Goal: Task Accomplishment & Management: Use online tool/utility

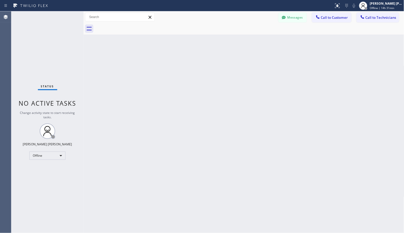
click at [262, 34] on div at bounding box center [249, 29] width 309 height 12
click at [263, 39] on div "Back to Dashboard Change Sender ID Customers Technicians Select a contact Outbo…" at bounding box center [244, 122] width 321 height 222
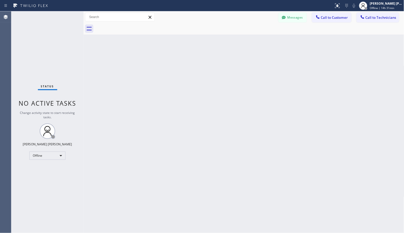
click at [263, 39] on div "Back to Dashboard Change Sender ID Customers Technicians Select a contact Outbo…" at bounding box center [244, 122] width 321 height 222
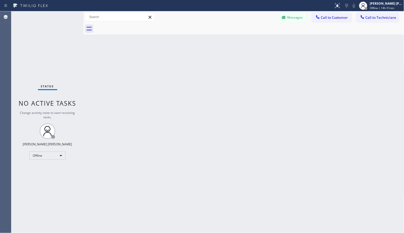
click at [263, 39] on div "Back to Dashboard Change Sender ID Customers Technicians Select a contact Outbo…" at bounding box center [244, 122] width 321 height 222
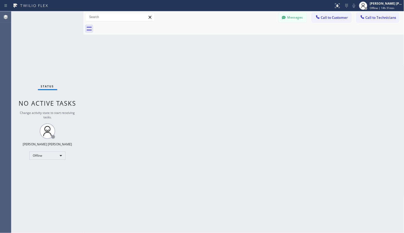
click at [263, 39] on div "Back to Dashboard Change Sender ID Customers Technicians Select a contact Outbo…" at bounding box center [244, 122] width 321 height 222
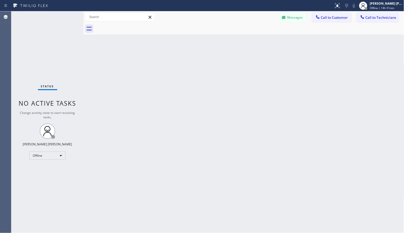
click at [263, 39] on div "Back to Dashboard Change Sender ID Customers Technicians Select a contact Outbo…" at bounding box center [244, 122] width 321 height 222
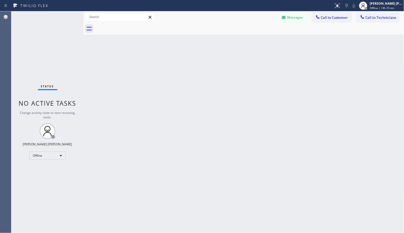
click at [263, 39] on div "Back to Dashboard Change Sender ID Customers Technicians Select a contact Outbo…" at bounding box center [244, 122] width 321 height 222
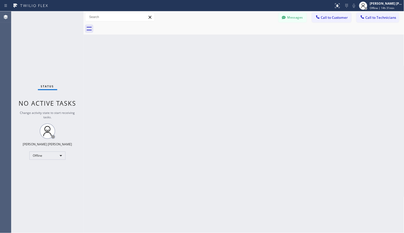
click at [263, 39] on div "Back to Dashboard Change Sender ID Customers Technicians Select a contact Outbo…" at bounding box center [244, 122] width 321 height 222
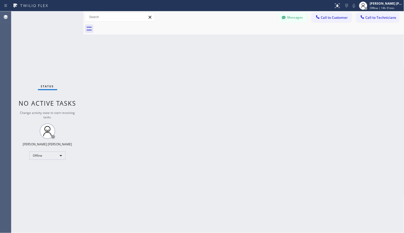
click at [263, 39] on div "Back to Dashboard Change Sender ID Customers Technicians Select a contact Outbo…" at bounding box center [244, 122] width 321 height 222
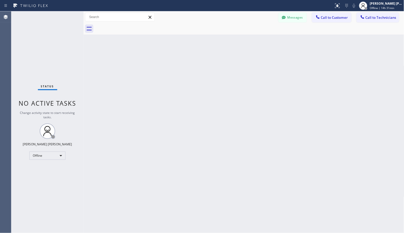
click at [263, 39] on div "Back to Dashboard Change Sender ID Customers Technicians Select a contact Outbo…" at bounding box center [244, 122] width 321 height 222
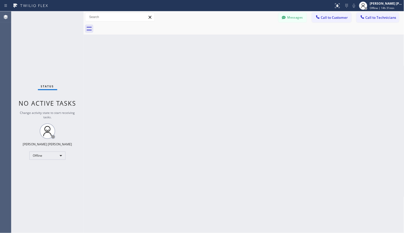
click at [263, 39] on div "Back to Dashboard Change Sender ID Customers Technicians Select a contact Outbo…" at bounding box center [244, 122] width 321 height 222
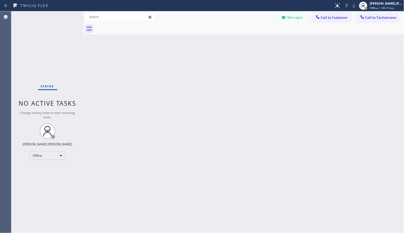
click at [263, 39] on div "Back to Dashboard Change Sender ID Customers Technicians Select a contact Outbo…" at bounding box center [244, 122] width 321 height 222
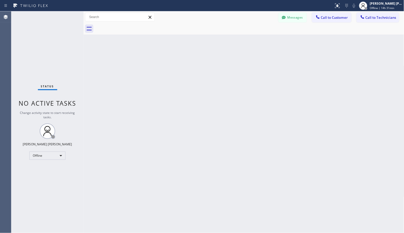
click at [263, 39] on div "Back to Dashboard Change Sender ID Customers Technicians Select a contact Outbo…" at bounding box center [244, 122] width 321 height 222
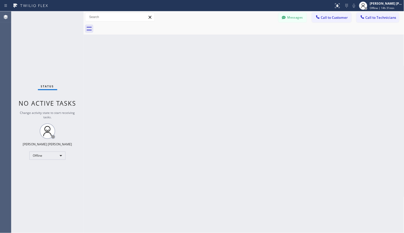
click at [263, 39] on div "Back to Dashboard Change Sender ID Customers Technicians Select a contact Outbo…" at bounding box center [244, 122] width 321 height 222
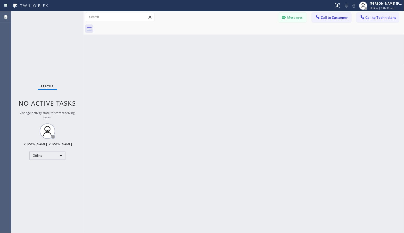
click at [263, 39] on div "Back to Dashboard Change Sender ID Customers Technicians Select a contact Outbo…" at bounding box center [244, 122] width 321 height 222
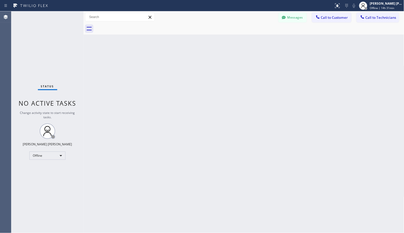
click at [263, 39] on div "Back to Dashboard Change Sender ID Customers Technicians Select a contact Outbo…" at bounding box center [244, 122] width 321 height 222
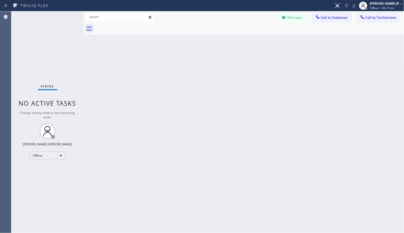
click at [263, 39] on div "Back to Dashboard Change Sender ID Customers Technicians Select a contact Outbo…" at bounding box center [244, 122] width 321 height 222
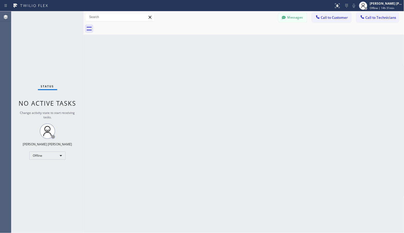
click at [263, 39] on div "Back to Dashboard Change Sender ID Customers Technicians Select a contact Outbo…" at bounding box center [244, 122] width 321 height 222
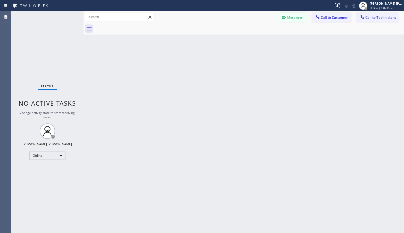
click at [263, 39] on div "Back to Dashboard Change Sender ID Customers Technicians Select a contact Outbo…" at bounding box center [244, 122] width 321 height 222
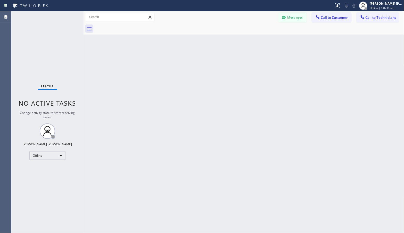
click at [263, 39] on div "Back to Dashboard Change Sender ID Customers Technicians Select a contact Outbo…" at bounding box center [244, 122] width 321 height 222
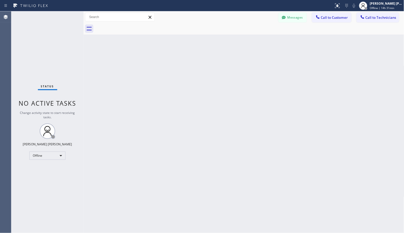
click at [263, 39] on div "Back to Dashboard Change Sender ID Customers Technicians Select a contact Outbo…" at bounding box center [244, 122] width 321 height 222
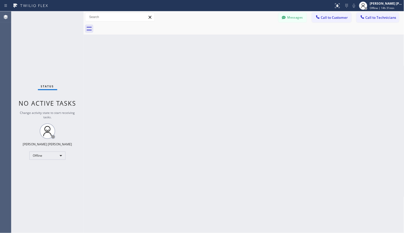
click at [263, 39] on div "Back to Dashboard Change Sender ID Customers Technicians Select a contact Outbo…" at bounding box center [244, 122] width 321 height 222
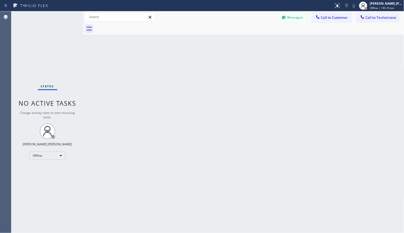
click at [263, 39] on div "Back to Dashboard Change Sender ID Customers Technicians Select a contact Outbo…" at bounding box center [244, 122] width 321 height 222
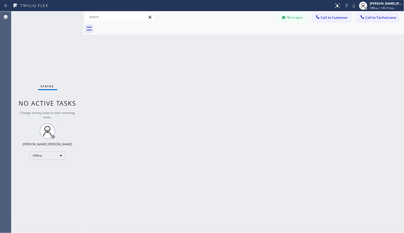
click at [263, 39] on div "Back to Dashboard Change Sender ID Customers Technicians Select a contact Outbo…" at bounding box center [244, 122] width 321 height 222
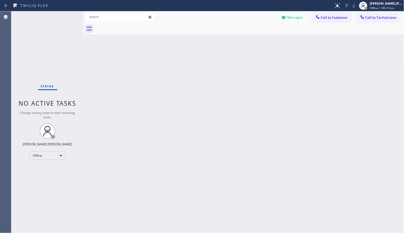
click at [263, 39] on div "Back to Dashboard Change Sender ID Customers Technicians Select a contact Outbo…" at bounding box center [244, 122] width 321 height 222
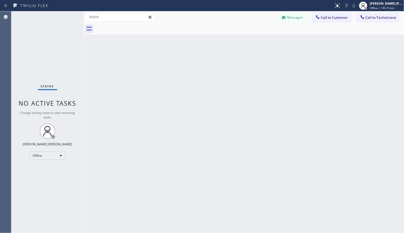
click at [263, 39] on div "Back to Dashboard Change Sender ID Customers Technicians Select a contact Outbo…" at bounding box center [244, 122] width 321 height 222
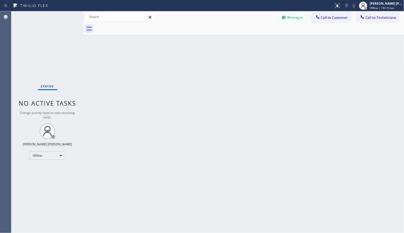
click at [263, 39] on div "Back to Dashboard Change Sender ID Customers Technicians Select a contact Outbo…" at bounding box center [244, 122] width 321 height 222
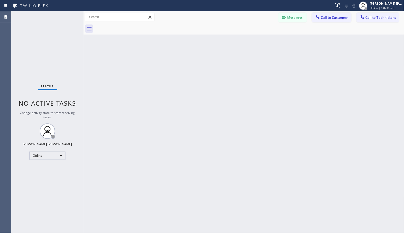
click at [263, 39] on div "Back to Dashboard Change Sender ID Customers Technicians Select a contact Outbo…" at bounding box center [244, 122] width 321 height 222
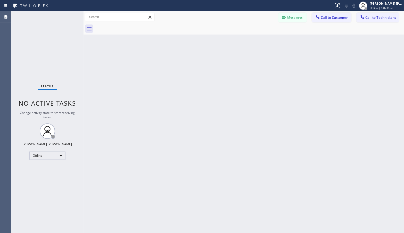
click at [263, 39] on div "Back to Dashboard Change Sender ID Customers Technicians Select a contact Outbo…" at bounding box center [244, 122] width 321 height 222
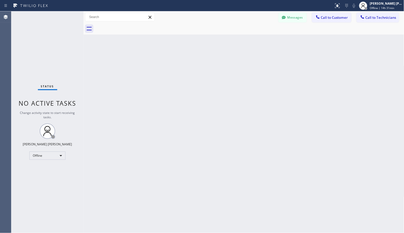
click at [263, 39] on div "Back to Dashboard Change Sender ID Customers Technicians Select a contact Outbo…" at bounding box center [244, 122] width 321 height 222
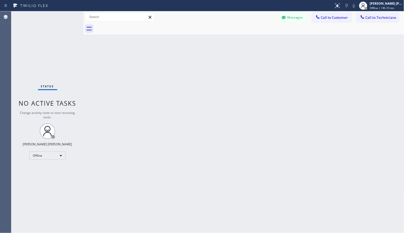
click at [263, 39] on div "Back to Dashboard Change Sender ID Customers Technicians Select a contact Outbo…" at bounding box center [244, 122] width 321 height 222
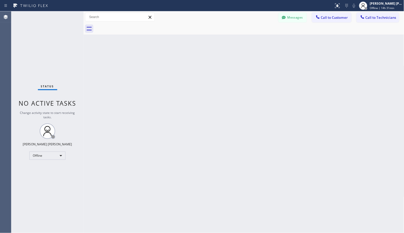
click at [263, 39] on div "Back to Dashboard Change Sender ID Customers Technicians Select a contact Outbo…" at bounding box center [244, 122] width 321 height 222
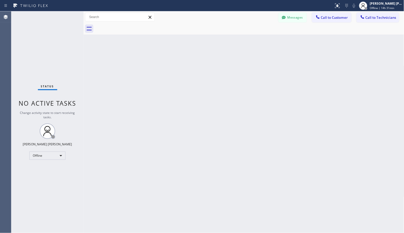
click at [263, 39] on div "Back to Dashboard Change Sender ID Customers Technicians Select a contact Outbo…" at bounding box center [244, 122] width 321 height 222
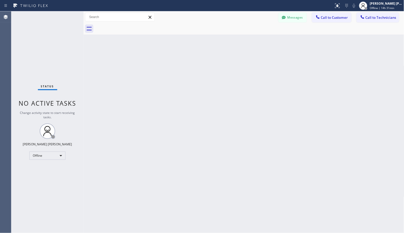
click at [263, 39] on div "Back to Dashboard Change Sender ID Customers Technicians Select a contact Outbo…" at bounding box center [244, 122] width 321 height 222
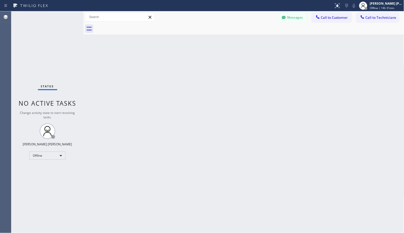
click at [263, 39] on div "Back to Dashboard Change Sender ID Customers Technicians Select a contact Outbo…" at bounding box center [244, 122] width 321 height 222
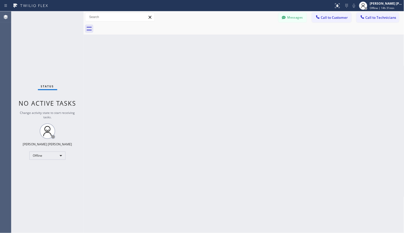
click at [263, 39] on div "Back to Dashboard Change Sender ID Customers Technicians Select a contact Outbo…" at bounding box center [244, 122] width 321 height 222
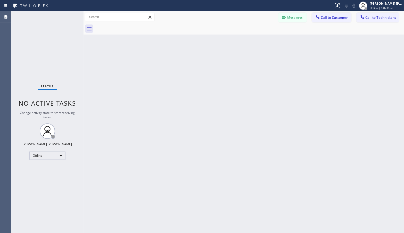
click at [263, 39] on div "Back to Dashboard Change Sender ID Customers Technicians Select a contact Outbo…" at bounding box center [244, 122] width 321 height 222
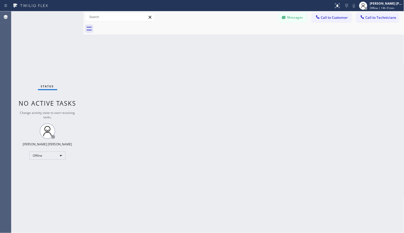
click at [263, 39] on div "Back to Dashboard Change Sender ID Customers Technicians Select a contact Outbo…" at bounding box center [244, 122] width 321 height 222
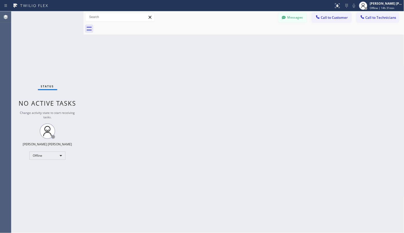
click at [263, 39] on div "Back to Dashboard Change Sender ID Customers Technicians Select a contact Outbo…" at bounding box center [244, 122] width 321 height 222
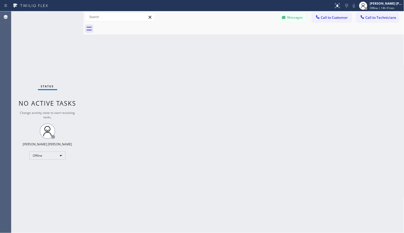
click at [263, 39] on div "Back to Dashboard Change Sender ID Customers Technicians Select a contact Outbo…" at bounding box center [244, 122] width 321 height 222
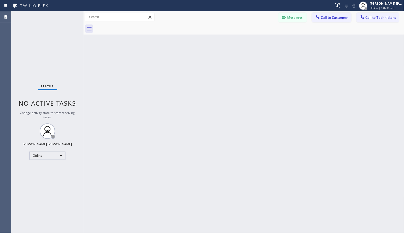
click at [263, 39] on div "Back to Dashboard Change Sender ID Customers Technicians Select a contact Outbo…" at bounding box center [244, 122] width 321 height 222
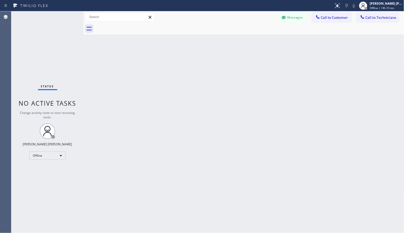
click at [263, 39] on div "Back to Dashboard Change Sender ID Customers Technicians Select a contact Outbo…" at bounding box center [244, 122] width 321 height 222
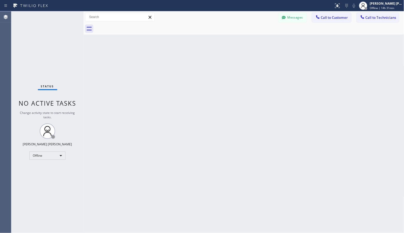
click at [263, 39] on div "Back to Dashboard Change Sender ID Customers Technicians Select a contact Outbo…" at bounding box center [244, 122] width 321 height 222
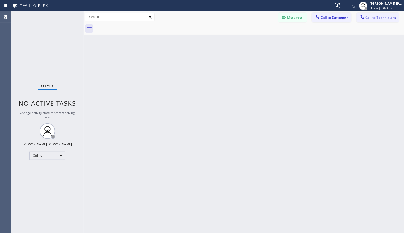
click at [263, 39] on div "Back to Dashboard Change Sender ID Customers Technicians Select a contact Outbo…" at bounding box center [244, 122] width 321 height 222
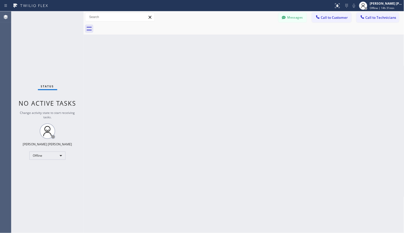
click at [263, 39] on div "Back to Dashboard Change Sender ID Customers Technicians Select a contact Outbo…" at bounding box center [244, 122] width 321 height 222
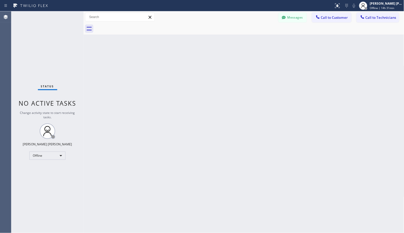
click at [263, 39] on div "Back to Dashboard Change Sender ID Customers Technicians Select a contact Outbo…" at bounding box center [244, 122] width 321 height 222
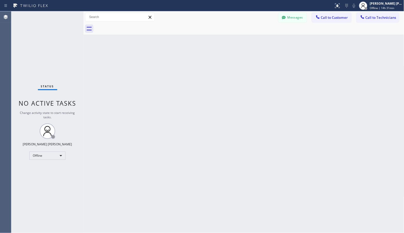
click at [263, 39] on div "Back to Dashboard Change Sender ID Customers Technicians Select a contact Outbo…" at bounding box center [244, 122] width 321 height 222
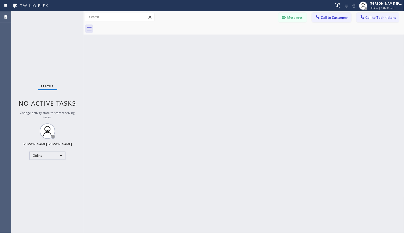
click at [263, 39] on div "Back to Dashboard Change Sender ID Customers Technicians Select a contact Outbo…" at bounding box center [244, 122] width 321 height 222
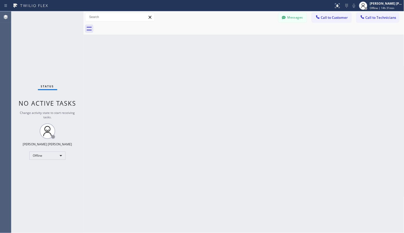
click at [263, 39] on div "Back to Dashboard Change Sender ID Customers Technicians Select a contact Outbo…" at bounding box center [244, 122] width 321 height 222
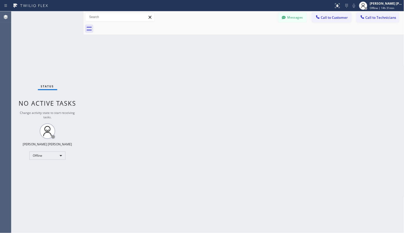
click at [263, 39] on div "Back to Dashboard Change Sender ID Customers Technicians Select a contact Outbo…" at bounding box center [244, 122] width 321 height 222
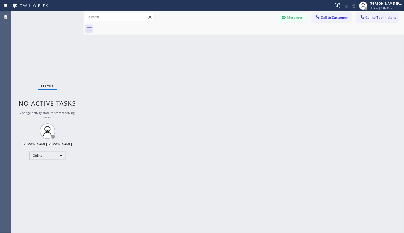
click at [263, 39] on div "Back to Dashboard Change Sender ID Customers Technicians Select a contact Outbo…" at bounding box center [244, 122] width 321 height 222
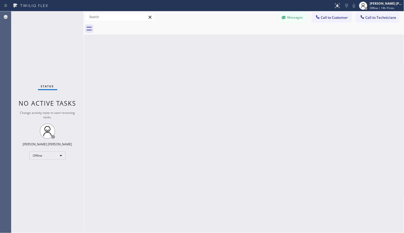
click at [263, 39] on div "Back to Dashboard Change Sender ID Customers Technicians Select a contact Outbo…" at bounding box center [244, 122] width 321 height 222
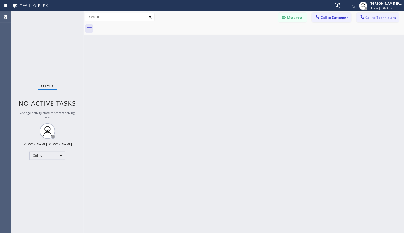
click at [263, 39] on div "Back to Dashboard Change Sender ID Customers Technicians Select a contact Outbo…" at bounding box center [244, 122] width 321 height 222
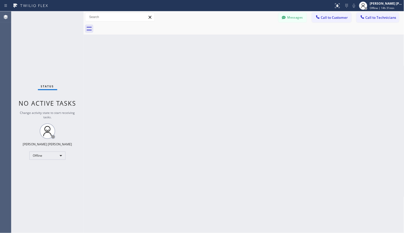
click at [263, 39] on div "Back to Dashboard Change Sender ID Customers Technicians Select a contact Outbo…" at bounding box center [244, 122] width 321 height 222
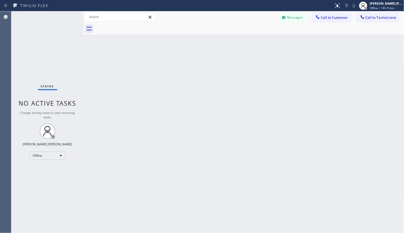
click at [263, 39] on div "Back to Dashboard Change Sender ID Customers Technicians Select a contact Outbo…" at bounding box center [244, 122] width 321 height 222
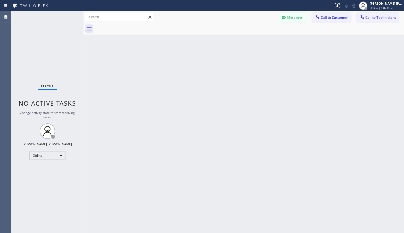
click at [263, 39] on div "Back to Dashboard Change Sender ID Customers Technicians Select a contact Outbo…" at bounding box center [244, 122] width 321 height 222
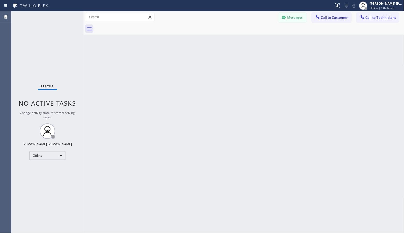
click at [263, 39] on div "Back to Dashboard Change Sender ID Customers Technicians Select a contact Outbo…" at bounding box center [244, 122] width 321 height 222
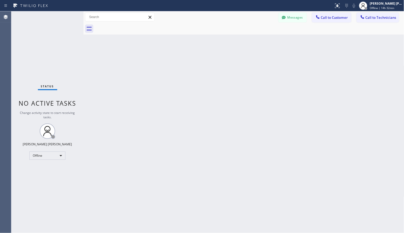
click at [263, 39] on div "Back to Dashboard Change Sender ID Customers Technicians Select a contact Outbo…" at bounding box center [244, 122] width 321 height 222
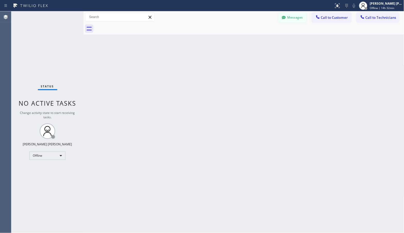
click at [263, 39] on div "Back to Dashboard Change Sender ID Customers Technicians Select a contact Outbo…" at bounding box center [244, 122] width 321 height 222
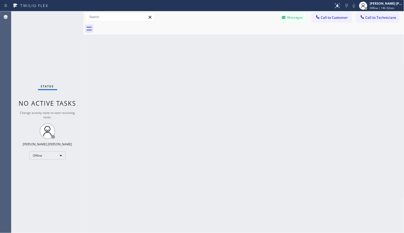
click at [263, 39] on div "Back to Dashboard Change Sender ID Customers Technicians Select a contact Outbo…" at bounding box center [244, 122] width 321 height 222
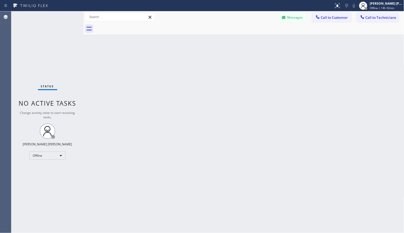
click at [263, 39] on div "Back to Dashboard Change Sender ID Customers Technicians Select a contact Outbo…" at bounding box center [244, 122] width 321 height 222
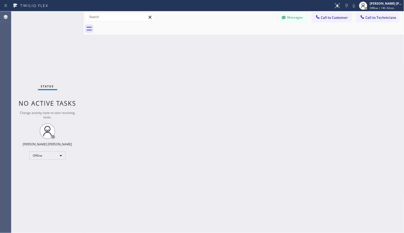
click at [263, 39] on div "Back to Dashboard Change Sender ID Customers Technicians Select a contact Outbo…" at bounding box center [244, 122] width 321 height 222
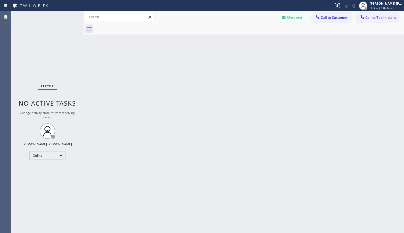
click at [263, 39] on div "Back to Dashboard Change Sender ID Customers Technicians Select a contact Outbo…" at bounding box center [244, 122] width 321 height 222
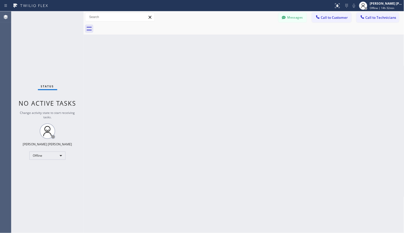
click at [263, 39] on div "Back to Dashboard Change Sender ID Customers Technicians Select a contact Outbo…" at bounding box center [244, 122] width 321 height 222
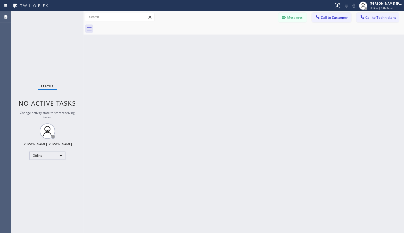
click at [263, 39] on div "Back to Dashboard Change Sender ID Customers Technicians Select a contact Outbo…" at bounding box center [244, 122] width 321 height 222
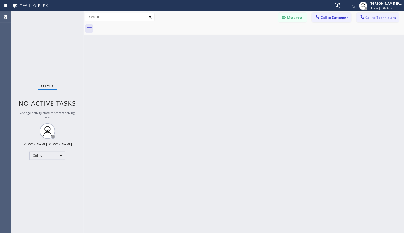
click at [263, 39] on div "Back to Dashboard Change Sender ID Customers Technicians Select a contact Outbo…" at bounding box center [244, 122] width 321 height 222
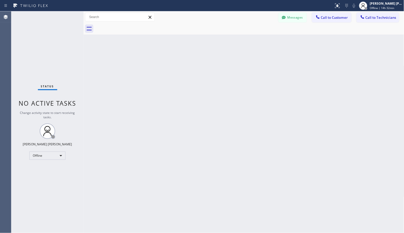
click at [263, 39] on div "Back to Dashboard Change Sender ID Customers Technicians Select a contact Outbo…" at bounding box center [244, 122] width 321 height 222
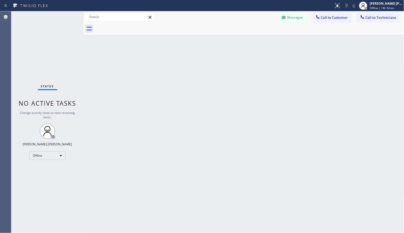
click at [263, 39] on div "Back to Dashboard Change Sender ID Customers Technicians Select a contact Outbo…" at bounding box center [244, 122] width 321 height 222
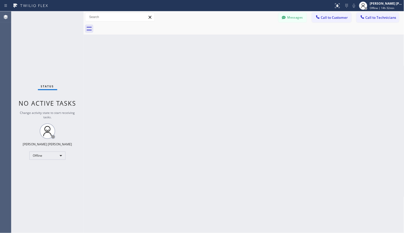
click at [263, 39] on div "Back to Dashboard Change Sender ID Customers Technicians Select a contact Outbo…" at bounding box center [244, 122] width 321 height 222
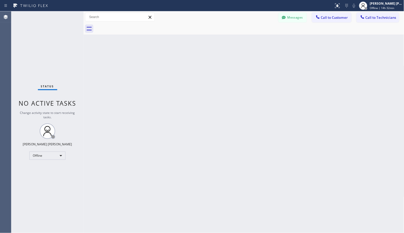
click at [263, 39] on div "Back to Dashboard Change Sender ID Customers Technicians Select a contact Outbo…" at bounding box center [244, 122] width 321 height 222
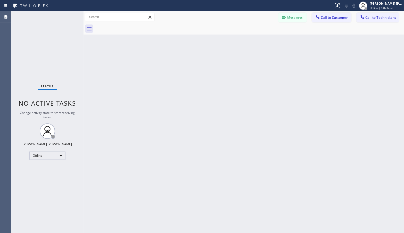
click at [263, 39] on div "Back to Dashboard Change Sender ID Customers Technicians Select a contact Outbo…" at bounding box center [244, 122] width 321 height 222
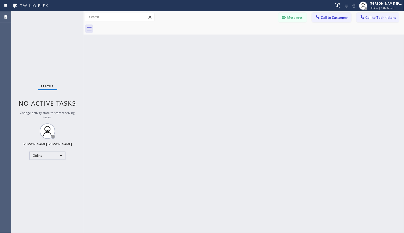
click at [263, 39] on div "Back to Dashboard Change Sender ID Customers Technicians Select a contact Outbo…" at bounding box center [244, 122] width 321 height 222
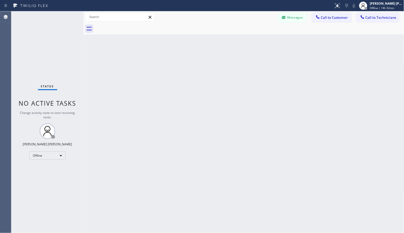
click at [263, 39] on div "Back to Dashboard Change Sender ID Customers Technicians Select a contact Outbo…" at bounding box center [244, 122] width 321 height 222
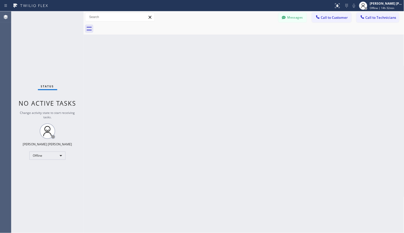
click at [263, 39] on div "Back to Dashboard Change Sender ID Customers Technicians Select a contact Outbo…" at bounding box center [244, 122] width 321 height 222
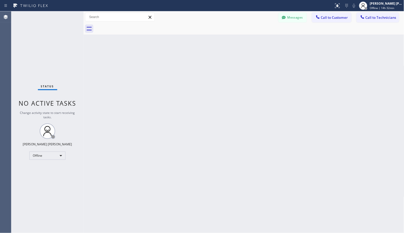
click at [263, 39] on div "Back to Dashboard Change Sender ID Customers Technicians Select a contact Outbo…" at bounding box center [244, 122] width 321 height 222
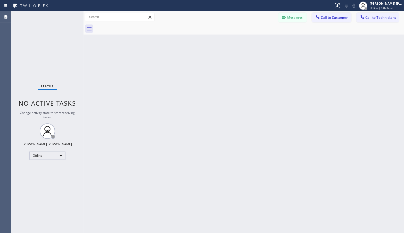
click at [263, 39] on div "Back to Dashboard Change Sender ID Customers Technicians Select a contact Outbo…" at bounding box center [244, 122] width 321 height 222
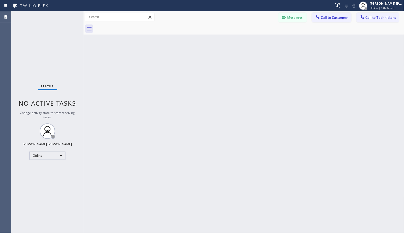
click at [263, 39] on div "Back to Dashboard Change Sender ID Customers Technicians Select a contact Outbo…" at bounding box center [244, 122] width 321 height 222
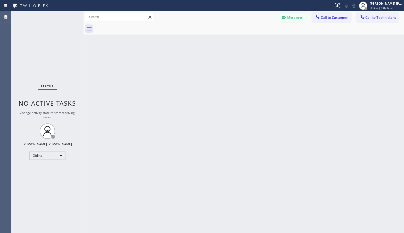
click at [263, 39] on div "Back to Dashboard Change Sender ID Customers Technicians Select a contact Outbo…" at bounding box center [244, 122] width 321 height 222
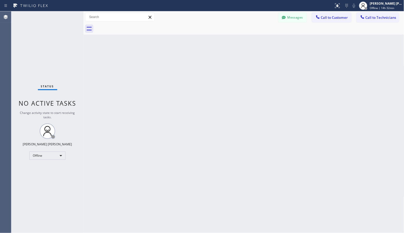
click at [263, 39] on div "Back to Dashboard Change Sender ID Customers Technicians Select a contact Outbo…" at bounding box center [244, 122] width 321 height 222
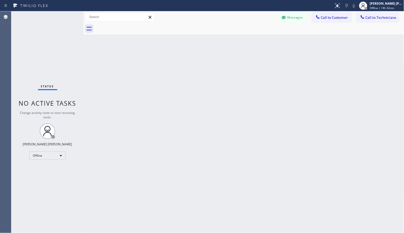
click at [263, 39] on div "Back to Dashboard Change Sender ID Customers Technicians Select a contact Outbo…" at bounding box center [244, 122] width 321 height 222
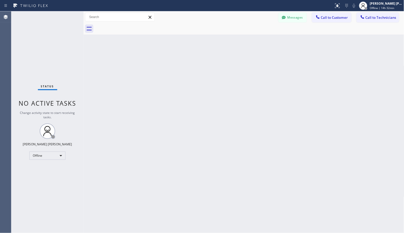
click at [263, 39] on div "Back to Dashboard Change Sender ID Customers Technicians Select a contact Outbo…" at bounding box center [244, 122] width 321 height 222
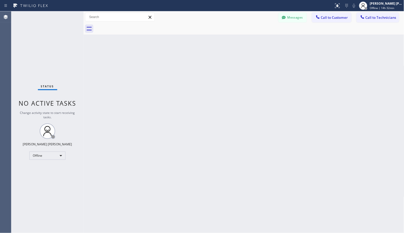
click at [263, 39] on div "Back to Dashboard Change Sender ID Customers Technicians Select a contact Outbo…" at bounding box center [244, 122] width 321 height 222
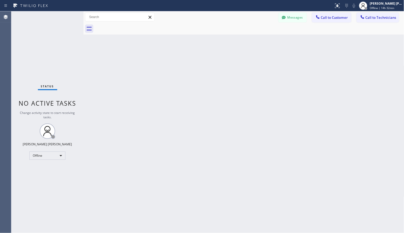
click at [263, 39] on div "Back to Dashboard Change Sender ID Customers Technicians Select a contact Outbo…" at bounding box center [244, 122] width 321 height 222
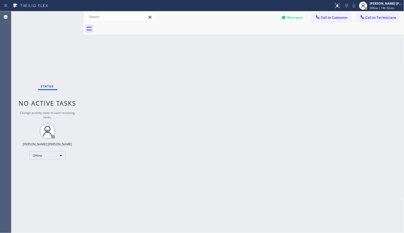
click at [263, 39] on div "Back to Dashboard Change Sender ID Customers Technicians Select a contact Outbo…" at bounding box center [244, 122] width 321 height 222
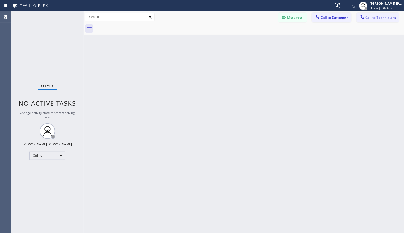
click at [263, 39] on div "Back to Dashboard Change Sender ID Customers Technicians Select a contact Outbo…" at bounding box center [244, 122] width 321 height 222
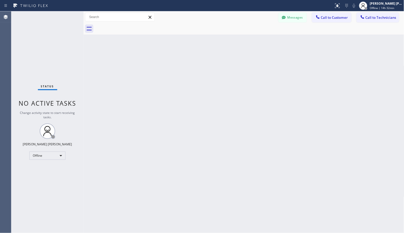
click at [263, 39] on div "Back to Dashboard Change Sender ID Customers Technicians Select a contact Outbo…" at bounding box center [244, 122] width 321 height 222
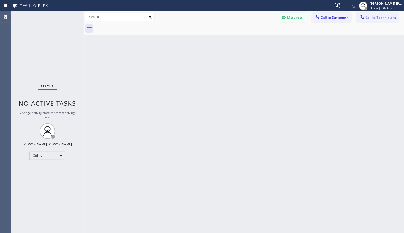
click at [263, 39] on div "Back to Dashboard Change Sender ID Customers Technicians Select a contact Outbo…" at bounding box center [244, 122] width 321 height 222
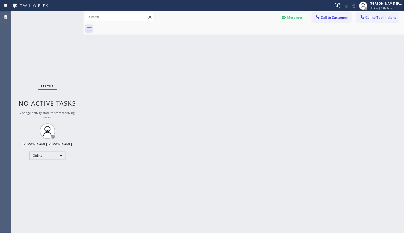
click at [263, 39] on div "Back to Dashboard Change Sender ID Customers Technicians Select a contact Outbo…" at bounding box center [244, 122] width 321 height 222
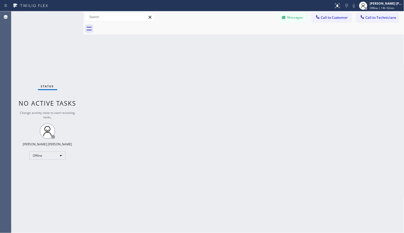
click at [263, 39] on div "Back to Dashboard Change Sender ID Customers Technicians Select a contact Outbo…" at bounding box center [244, 122] width 321 height 222
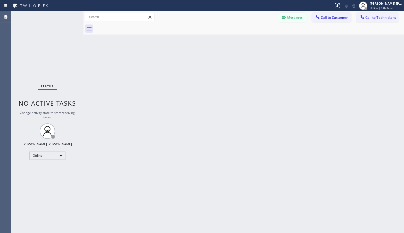
click at [263, 39] on div "Back to Dashboard Change Sender ID Customers Technicians Select a contact Outbo…" at bounding box center [244, 122] width 321 height 222
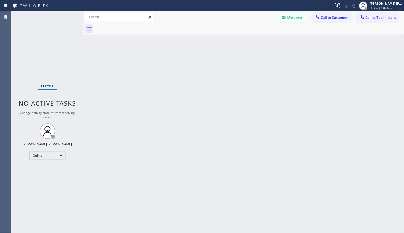
click at [263, 39] on div "Back to Dashboard Change Sender ID Customers Technicians Select a contact Outbo…" at bounding box center [244, 122] width 321 height 222
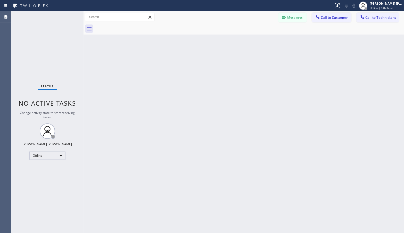
click at [263, 39] on div "Back to Dashboard Change Sender ID Customers Technicians Select a contact Outbo…" at bounding box center [244, 122] width 321 height 222
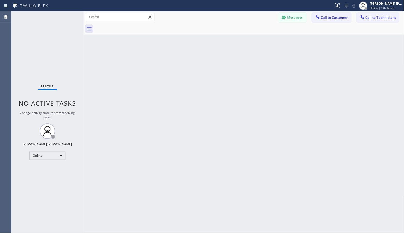
click at [263, 39] on div "Back to Dashboard Change Sender ID Customers Technicians Select a contact Outbo…" at bounding box center [244, 122] width 321 height 222
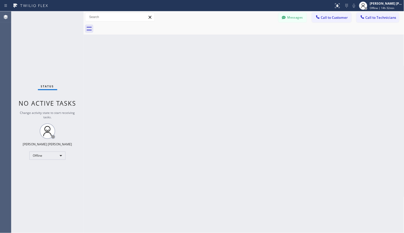
click at [263, 39] on div "Back to Dashboard Change Sender ID Customers Technicians Select a contact Outbo…" at bounding box center [244, 122] width 321 height 222
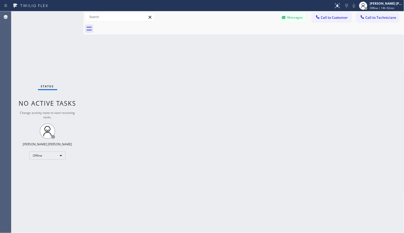
click at [263, 39] on div "Back to Dashboard Change Sender ID Customers Technicians Select a contact Outbo…" at bounding box center [244, 122] width 321 height 222
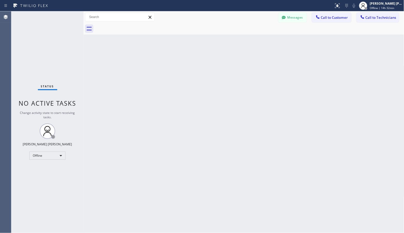
click at [263, 39] on div "Back to Dashboard Change Sender ID Customers Technicians Select a contact Outbo…" at bounding box center [244, 122] width 321 height 222
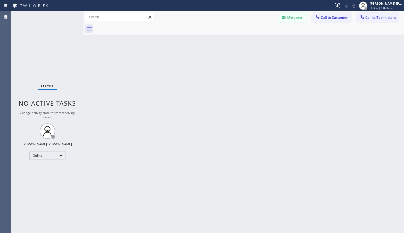
click at [263, 39] on div "Back to Dashboard Change Sender ID Customers Technicians Select a contact Outbo…" at bounding box center [244, 122] width 321 height 222
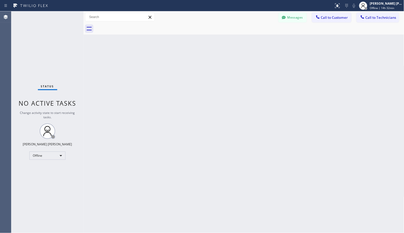
click at [263, 39] on div "Back to Dashboard Change Sender ID Customers Technicians Select a contact Outbo…" at bounding box center [244, 122] width 321 height 222
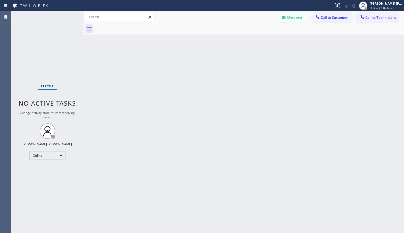
click at [263, 39] on div "Back to Dashboard Change Sender ID Customers Technicians Select a contact Outbo…" at bounding box center [244, 122] width 321 height 222
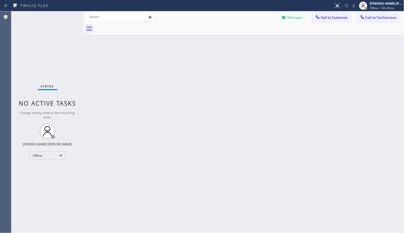
click at [263, 39] on div "Back to Dashboard Change Sender ID Customers Technicians Select a contact Outbo…" at bounding box center [244, 122] width 321 height 222
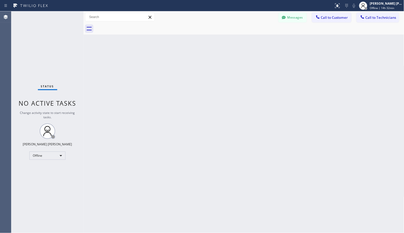
click at [263, 39] on div "Back to Dashboard Change Sender ID Customers Technicians Select a contact Outbo…" at bounding box center [244, 122] width 321 height 222
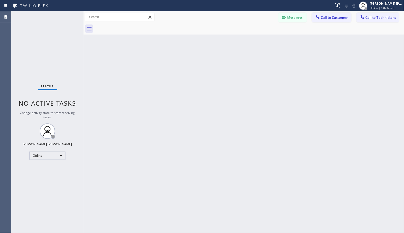
click at [263, 39] on div "Back to Dashboard Change Sender ID Customers Technicians Select a contact Outbo…" at bounding box center [244, 122] width 321 height 222
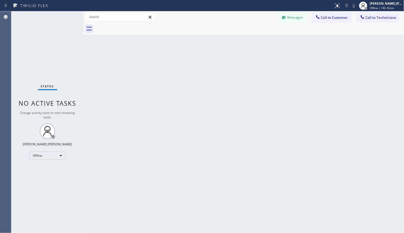
click at [263, 39] on div "Back to Dashboard Change Sender ID Customers Technicians Select a contact Outbo…" at bounding box center [244, 122] width 321 height 222
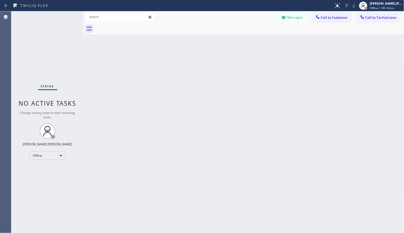
click at [263, 39] on div "Back to Dashboard Change Sender ID Customers Technicians Select a contact Outbo…" at bounding box center [244, 122] width 321 height 222
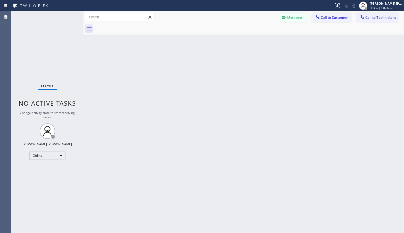
click at [263, 39] on div "Back to Dashboard Change Sender ID Customers Technicians Select a contact Outbo…" at bounding box center [244, 122] width 321 height 222
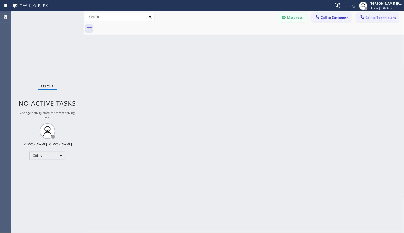
click at [263, 39] on div "Back to Dashboard Change Sender ID Customers Technicians Select a contact Outbo…" at bounding box center [244, 122] width 321 height 222
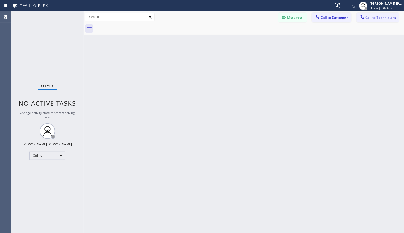
click at [263, 39] on div "Back to Dashboard Change Sender ID Customers Technicians Select a contact Outbo…" at bounding box center [244, 122] width 321 height 222
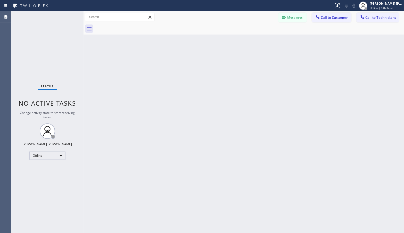
click at [263, 39] on div "Back to Dashboard Change Sender ID Customers Technicians Select a contact Outbo…" at bounding box center [244, 122] width 321 height 222
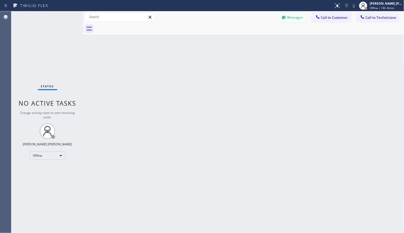
click at [263, 39] on div "Back to Dashboard Change Sender ID Customers Technicians Select a contact Outbo…" at bounding box center [244, 122] width 321 height 222
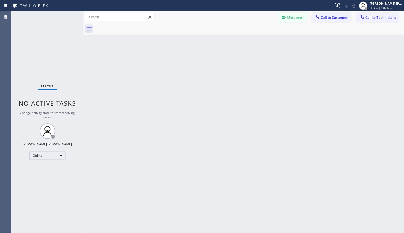
click at [263, 39] on div "Back to Dashboard Change Sender ID Customers Technicians Select a contact Outbo…" at bounding box center [244, 122] width 321 height 222
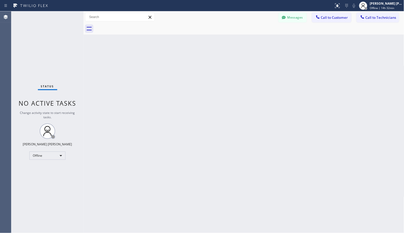
click at [263, 39] on div "Back to Dashboard Change Sender ID Customers Technicians Select a contact Outbo…" at bounding box center [244, 122] width 321 height 222
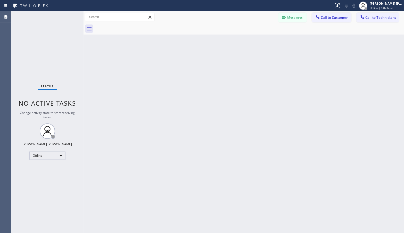
click at [263, 39] on div "Back to Dashboard Change Sender ID Customers Technicians Select a contact Outbo…" at bounding box center [244, 122] width 321 height 222
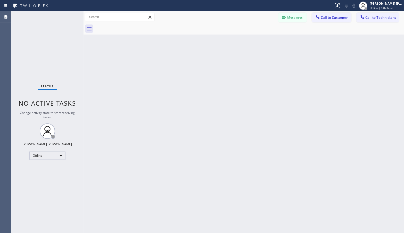
click at [263, 39] on div "Back to Dashboard Change Sender ID Customers Technicians Select a contact Outbo…" at bounding box center [244, 122] width 321 height 222
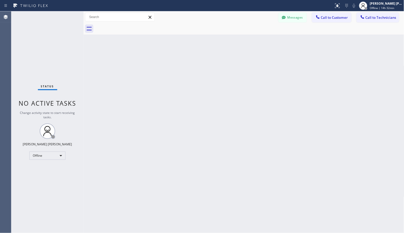
click at [263, 39] on div "Back to Dashboard Change Sender ID Customers Technicians Select a contact Outbo…" at bounding box center [244, 122] width 321 height 222
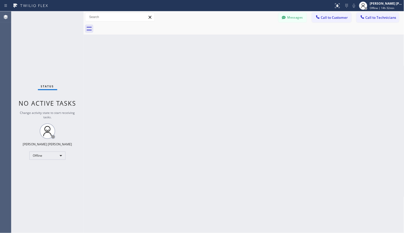
click at [263, 39] on div "Back to Dashboard Change Sender ID Customers Technicians Select a contact Outbo…" at bounding box center [244, 122] width 321 height 222
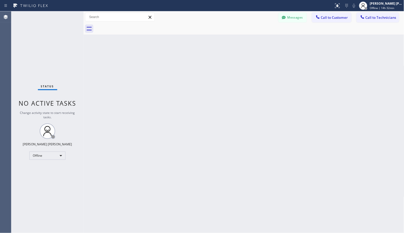
click at [263, 39] on div "Back to Dashboard Change Sender ID Customers Technicians Select a contact Outbo…" at bounding box center [244, 122] width 321 height 222
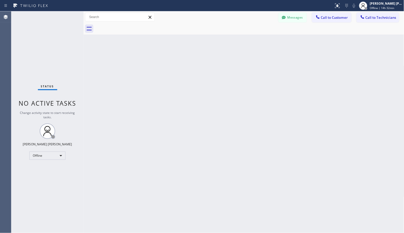
click at [263, 39] on div "Back to Dashboard Change Sender ID Customers Technicians Select a contact Outbo…" at bounding box center [244, 122] width 321 height 222
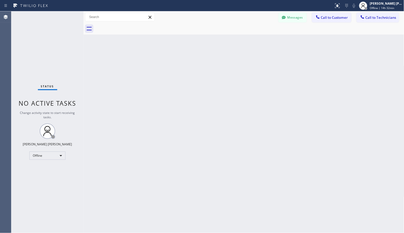
click at [263, 39] on div "Back to Dashboard Change Sender ID Customers Technicians Select a contact Outbo…" at bounding box center [244, 122] width 321 height 222
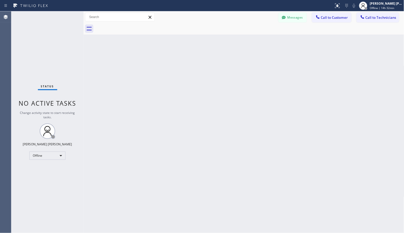
click at [263, 39] on div "Back to Dashboard Change Sender ID Customers Technicians Select a contact Outbo…" at bounding box center [244, 122] width 321 height 222
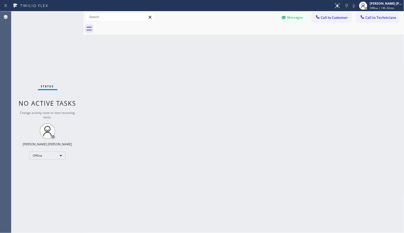
click at [263, 39] on div "Back to Dashboard Change Sender ID Customers Technicians Select a contact Outbo…" at bounding box center [244, 122] width 321 height 222
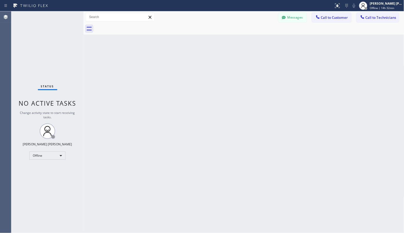
click at [263, 39] on div "Back to Dashboard Change Sender ID Customers Technicians Select a contact Outbo…" at bounding box center [244, 122] width 321 height 222
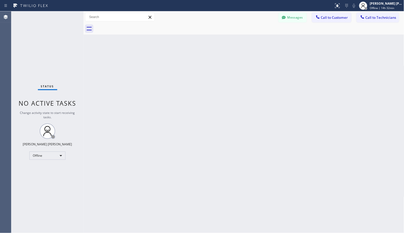
click at [263, 39] on div "Back to Dashboard Change Sender ID Customers Technicians Select a contact Outbo…" at bounding box center [244, 122] width 321 height 222
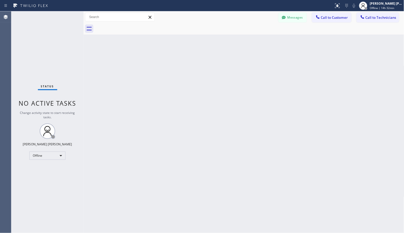
click at [263, 39] on div "Back to Dashboard Change Sender ID Customers Technicians Select a contact Outbo…" at bounding box center [244, 122] width 321 height 222
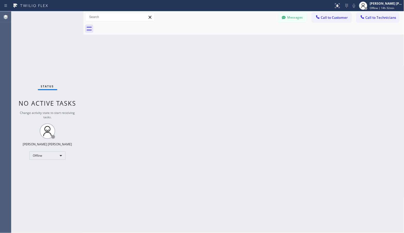
click at [263, 39] on div "Back to Dashboard Change Sender ID Customers Technicians Select a contact Outbo…" at bounding box center [244, 122] width 321 height 222
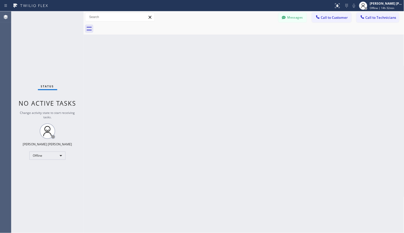
click at [263, 39] on div "Back to Dashboard Change Sender ID Customers Technicians Select a contact Outbo…" at bounding box center [244, 122] width 321 height 222
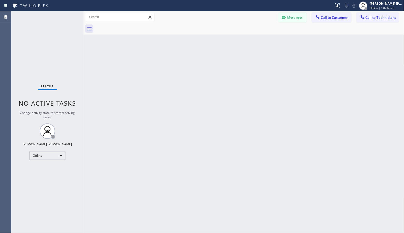
click at [263, 39] on div "Back to Dashboard Change Sender ID Customers Technicians Select a contact Outbo…" at bounding box center [244, 122] width 321 height 222
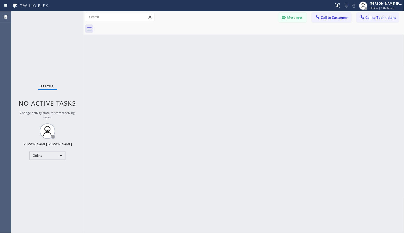
click at [263, 39] on div "Back to Dashboard Change Sender ID Customers Technicians Select a contact Outbo…" at bounding box center [244, 122] width 321 height 222
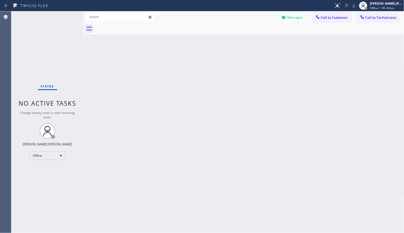
click at [263, 39] on div "Back to Dashboard Change Sender ID Customers Technicians Select a contact Outbo…" at bounding box center [244, 122] width 321 height 222
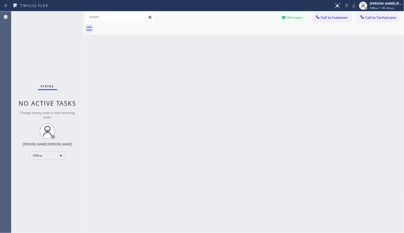
click at [263, 39] on div "Back to Dashboard Change Sender ID Customers Technicians Select a contact Outbo…" at bounding box center [244, 122] width 321 height 222
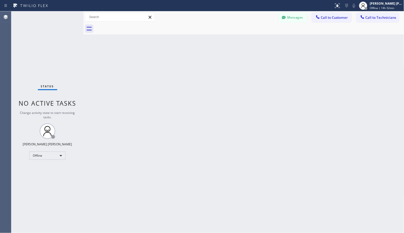
click at [263, 39] on div "Back to Dashboard Change Sender ID Customers Technicians Select a contact Outbo…" at bounding box center [244, 122] width 321 height 222
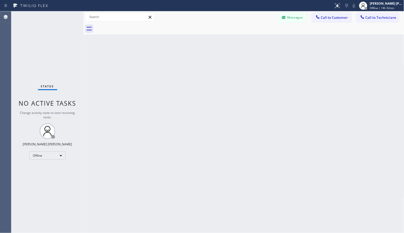
click at [263, 39] on div "Back to Dashboard Change Sender ID Customers Technicians Select a contact Outbo…" at bounding box center [244, 122] width 321 height 222
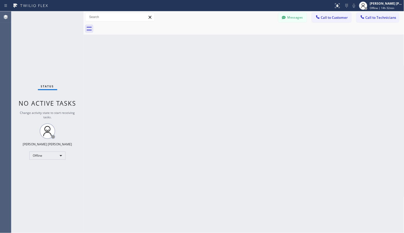
click at [263, 39] on div "Back to Dashboard Change Sender ID Customers Technicians Select a contact Outbo…" at bounding box center [244, 122] width 321 height 222
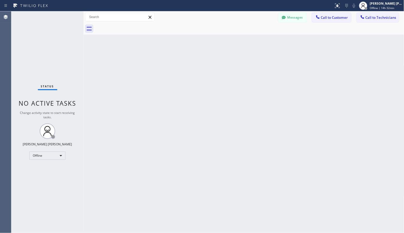
click at [263, 39] on div "Back to Dashboard Change Sender ID Customers Technicians Select a contact Outbo…" at bounding box center [244, 122] width 321 height 222
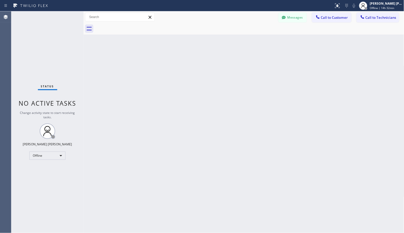
click at [263, 39] on div "Back to Dashboard Change Sender ID Customers Technicians Select a contact Outbo…" at bounding box center [244, 122] width 321 height 222
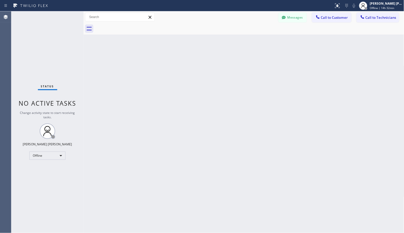
click at [263, 39] on div "Back to Dashboard Change Sender ID Customers Technicians Select a contact Outbo…" at bounding box center [244, 122] width 321 height 222
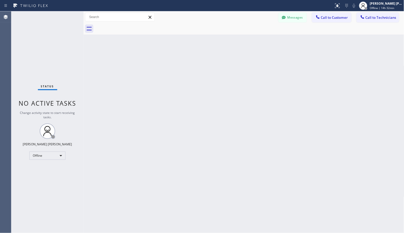
click at [263, 39] on div "Back to Dashboard Change Sender ID Customers Technicians Select a contact Outbo…" at bounding box center [244, 122] width 321 height 222
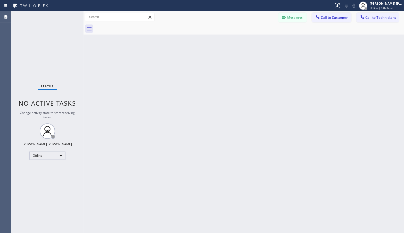
click at [263, 39] on div "Back to Dashboard Change Sender ID Customers Technicians Select a contact Outbo…" at bounding box center [244, 122] width 321 height 222
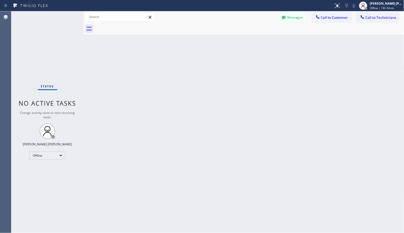
click at [263, 39] on div "Back to Dashboard Change Sender ID Customers Technicians Select a contact Outbo…" at bounding box center [244, 122] width 321 height 222
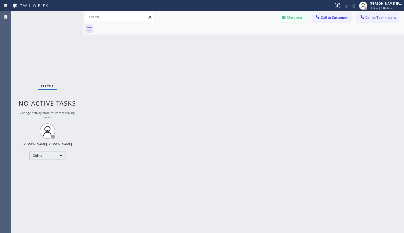
click at [263, 39] on div "Back to Dashboard Change Sender ID Customers Technicians Select a contact Outbo…" at bounding box center [244, 122] width 321 height 222
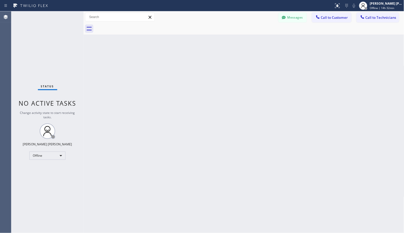
click at [263, 39] on div "Back to Dashboard Change Sender ID Customers Technicians Select a contact Outbo…" at bounding box center [244, 122] width 321 height 222
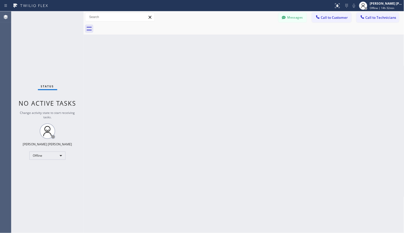
click at [263, 39] on div "Back to Dashboard Change Sender ID Customers Technicians Select a contact Outbo…" at bounding box center [244, 122] width 321 height 222
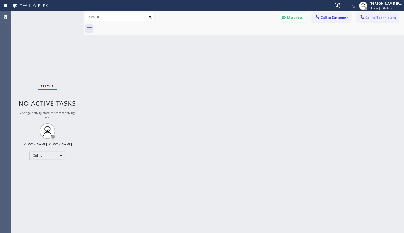
click at [263, 39] on div "Back to Dashboard Change Sender ID Customers Technicians Select a contact Outbo…" at bounding box center [244, 122] width 321 height 222
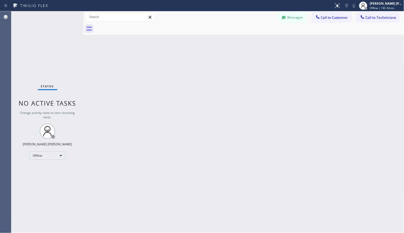
click at [263, 39] on div "Back to Dashboard Change Sender ID Customers Technicians Select a contact Outbo…" at bounding box center [244, 122] width 321 height 222
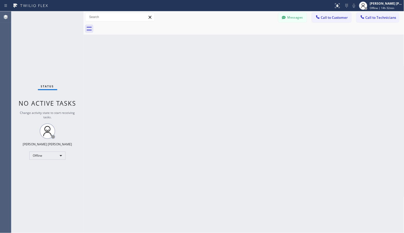
click at [263, 39] on div "Back to Dashboard Change Sender ID Customers Technicians Select a contact Outbo…" at bounding box center [244, 122] width 321 height 222
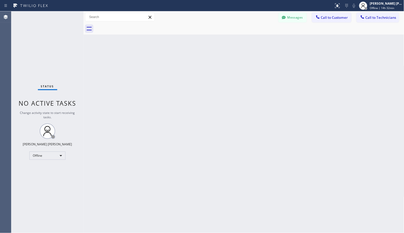
click at [263, 39] on div "Back to Dashboard Change Sender ID Customers Technicians Select a contact Outbo…" at bounding box center [244, 122] width 321 height 222
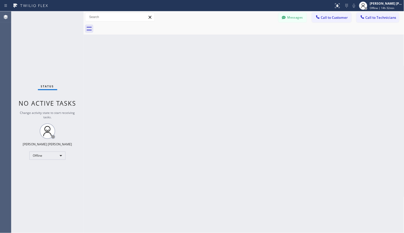
click at [263, 39] on div "Back to Dashboard Change Sender ID Customers Technicians Select a contact Outbo…" at bounding box center [244, 122] width 321 height 222
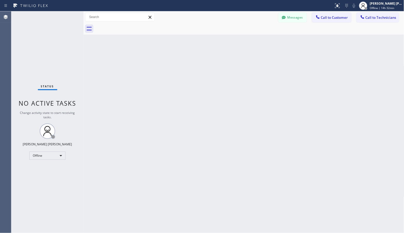
click at [263, 39] on div "Back to Dashboard Change Sender ID Customers Technicians Select a contact Outbo…" at bounding box center [244, 122] width 321 height 222
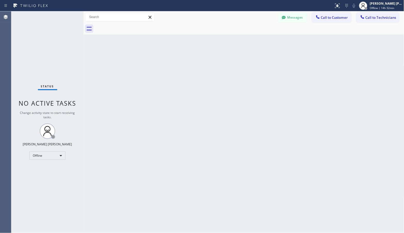
click at [263, 39] on div "Back to Dashboard Change Sender ID Customers Technicians Select a contact Outbo…" at bounding box center [244, 122] width 321 height 222
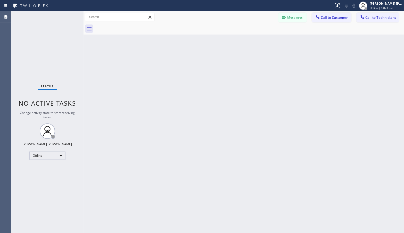
click at [263, 39] on div "Back to Dashboard Change Sender ID Customers Technicians Select a contact Outbo…" at bounding box center [244, 122] width 321 height 222
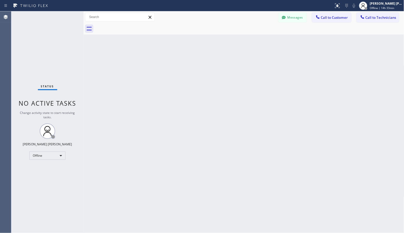
click at [263, 39] on div "Back to Dashboard Change Sender ID Customers Technicians Select a contact Outbo…" at bounding box center [244, 122] width 321 height 222
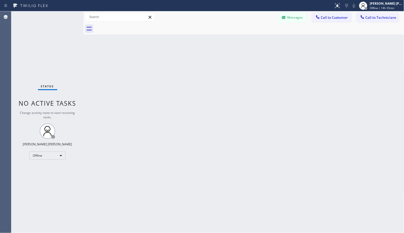
click at [263, 39] on div "Back to Dashboard Change Sender ID Customers Technicians Select a contact Outbo…" at bounding box center [244, 122] width 321 height 222
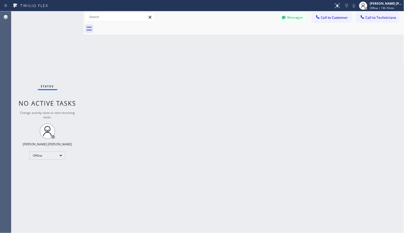
click
click at [379, 7] on span "Offline | 15h 7min" at bounding box center [381, 8] width 23 height 4
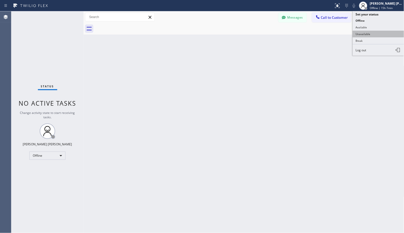
click at [374, 35] on button "Unavailable" at bounding box center [379, 34] width 52 height 7
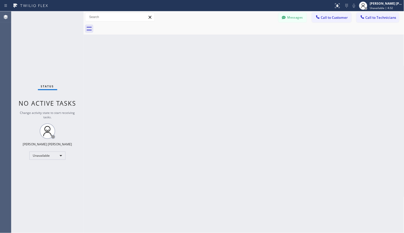
click at [105, 200] on div "Back to Dashboard Change Sender ID Customers Technicians Select a contact Outbo…" at bounding box center [244, 122] width 321 height 222
click at [306, 26] on div at bounding box center [249, 29] width 309 height 12
click at [281, 32] on div at bounding box center [249, 29] width 309 height 12
click at [264, 38] on div "Back to Dashboard Change Sender ID Customers Technicians Select a contact Outbo…" at bounding box center [244, 122] width 321 height 222
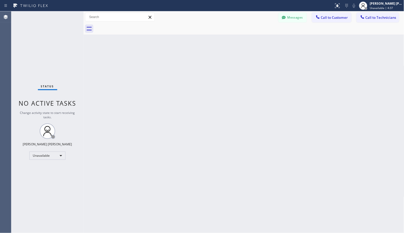
click at [264, 38] on div "Back to Dashboard Change Sender ID Customers Technicians Select a contact Outbo…" at bounding box center [244, 122] width 321 height 222
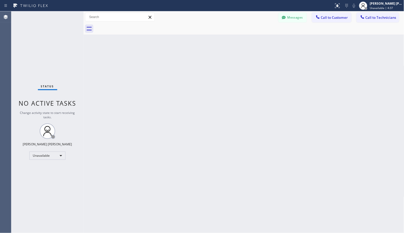
click at [264, 38] on div "Back to Dashboard Change Sender ID Customers Technicians Select a contact Outbo…" at bounding box center [244, 122] width 321 height 222
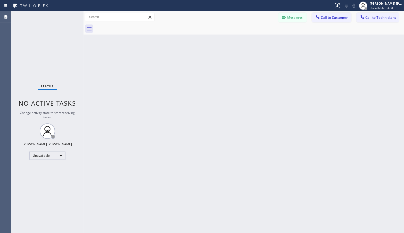
click at [264, 38] on div "Back to Dashboard Change Sender ID Customers Technicians Select a contact Outbo…" at bounding box center [244, 122] width 321 height 222
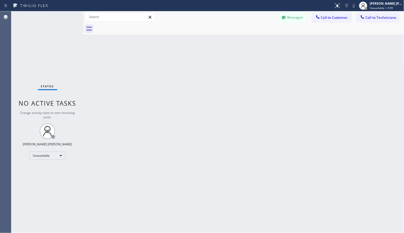
click at [264, 38] on div "Back to Dashboard Change Sender ID Customers Technicians Select a contact Outbo…" at bounding box center [244, 122] width 321 height 222
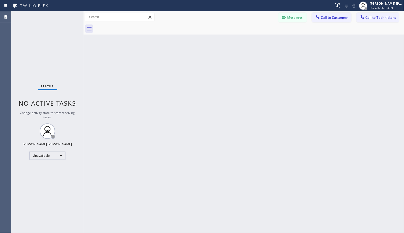
click at [264, 38] on div "Back to Dashboard Change Sender ID Customers Technicians Select a contact Outbo…" at bounding box center [244, 122] width 321 height 222
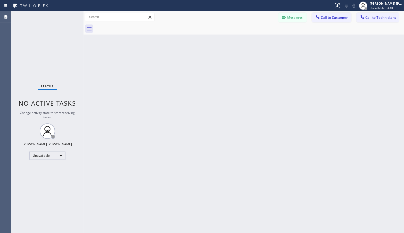
click at [264, 38] on div "Back to Dashboard Change Sender ID Customers Technicians Select a contact Outbo…" at bounding box center [244, 122] width 321 height 222
click at [220, 29] on div at bounding box center [249, 29] width 309 height 12
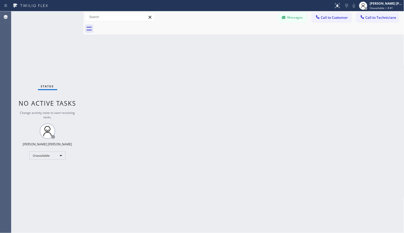
click at [247, 32] on div at bounding box center [249, 29] width 309 height 12
click at [277, 154] on div "Back to Dashboard Change Sender ID Customers Technicians Select a contact Outbo…" at bounding box center [244, 122] width 321 height 222
click at [280, 163] on div "Back to Dashboard Change Sender ID Customers Technicians Select a contact Outbo…" at bounding box center [244, 122] width 321 height 222
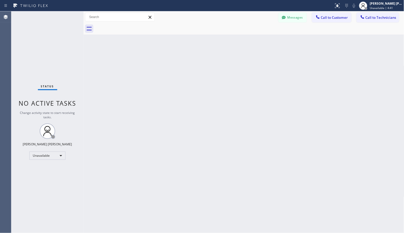
click at [280, 163] on div "Back to Dashboard Change Sender ID Customers Technicians Select a contact Outbo…" at bounding box center [244, 122] width 321 height 222
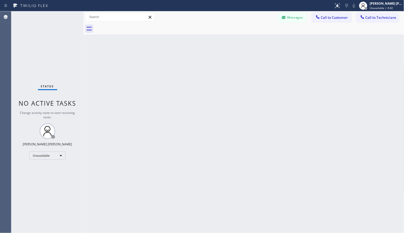
click at [277, 157] on div "Back to Dashboard Change Sender ID Customers Technicians Select a contact Outbo…" at bounding box center [244, 122] width 321 height 222
click at [295, 116] on div "Back to Dashboard Change Sender ID Customers Technicians Select a contact Outbo…" at bounding box center [244, 122] width 321 height 222
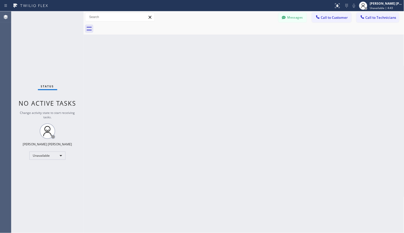
click at [295, 116] on div "Back to Dashboard Change Sender ID Customers Technicians Select a contact Outbo…" at bounding box center [244, 122] width 321 height 222
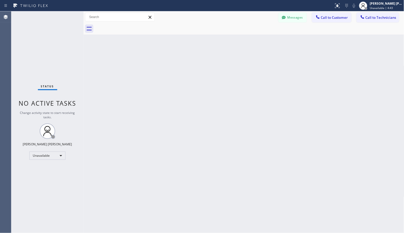
click at [295, 116] on div "Back to Dashboard Change Sender ID Customers Technicians Select a contact Outbo…" at bounding box center [244, 122] width 321 height 222
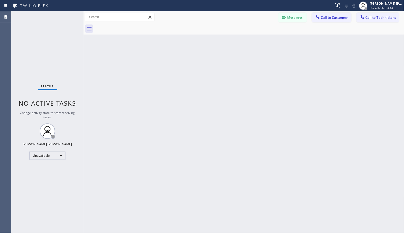
click at [295, 116] on div "Back to Dashboard Change Sender ID Customers Technicians Select a contact Outbo…" at bounding box center [244, 122] width 321 height 222
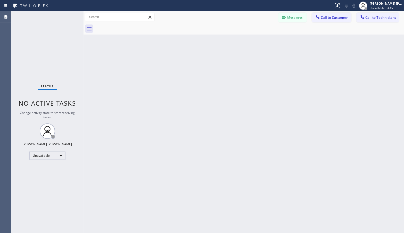
click at [295, 116] on div "Back to Dashboard Change Sender ID Customers Technicians Select a contact Outbo…" at bounding box center [244, 122] width 321 height 222
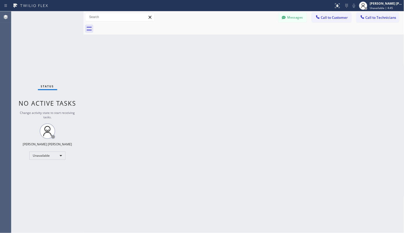
click at [295, 116] on div "Back to Dashboard Change Sender ID Customers Technicians Select a contact Outbo…" at bounding box center [244, 122] width 321 height 222
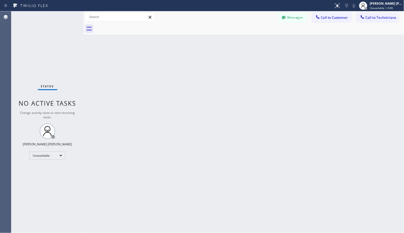
click at [178, 0] on html "Status report No issues detected If you experience an issue, please download th…" at bounding box center [202, 116] width 404 height 233
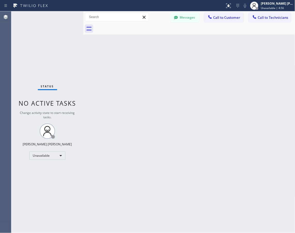
click at [286, 19] on span "Call to Technicians" at bounding box center [273, 17] width 31 height 5
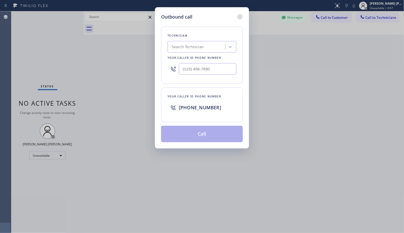
click at [286, 19] on div "Outbound call Technician Search Technician Your caller id phone number Your cal…" at bounding box center [202, 116] width 404 height 233
click at [288, 19] on div "Outbound call Technician Search Technician Your caller id phone number Your cal…" at bounding box center [202, 116] width 404 height 233
click at [290, 20] on div "Outbound call Technician Search Technician Your caller id phone number Your cal…" at bounding box center [202, 116] width 404 height 233
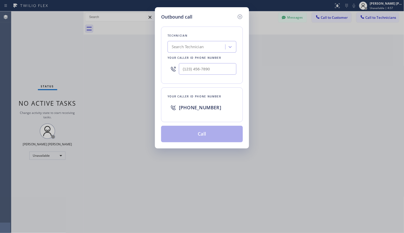
click at [290, 20] on div "Outbound call Technician Search Technician Your caller id phone number Your cal…" at bounding box center [202, 116] width 404 height 233
click at [238, 16] on icon at bounding box center [240, 17] width 6 height 6
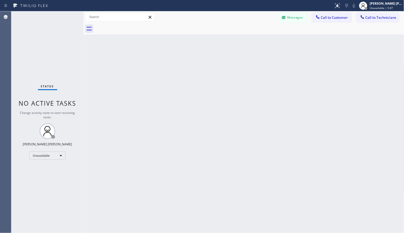
click at [234, 32] on div at bounding box center [249, 29] width 309 height 12
click at [235, 32] on div at bounding box center [249, 29] width 309 height 12
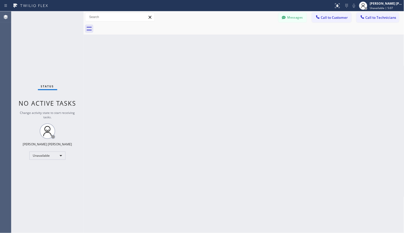
click at [235, 32] on div at bounding box center [249, 29] width 309 height 12
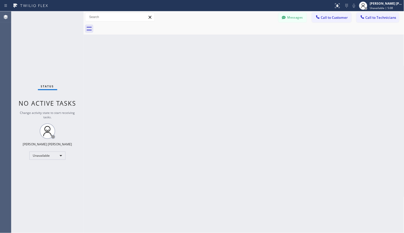
click at [235, 32] on div at bounding box center [249, 29] width 309 height 12
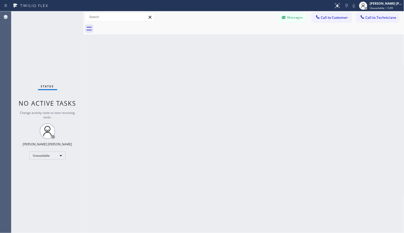
click at [235, 32] on div at bounding box center [249, 29] width 309 height 12
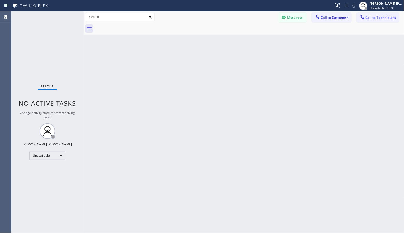
click at [235, 32] on div at bounding box center [249, 29] width 309 height 12
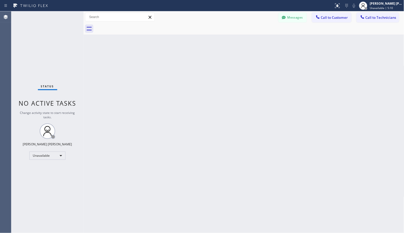
click at [235, 32] on div at bounding box center [249, 29] width 309 height 12
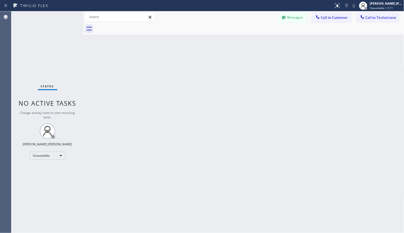
click at [235, 32] on div at bounding box center [249, 29] width 309 height 12
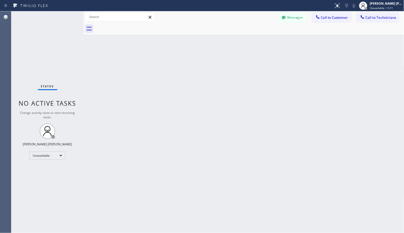
click at [235, 32] on div at bounding box center [249, 29] width 309 height 12
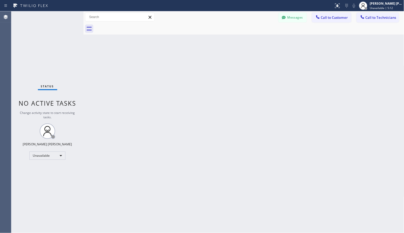
click at [235, 32] on div at bounding box center [249, 29] width 309 height 12
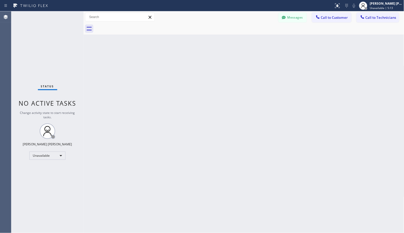
click at [235, 32] on div at bounding box center [249, 29] width 309 height 12
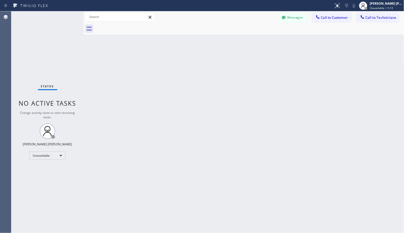
click at [235, 32] on div at bounding box center [249, 29] width 309 height 12
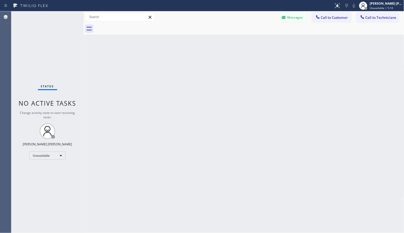
click at [235, 32] on div at bounding box center [249, 29] width 309 height 12
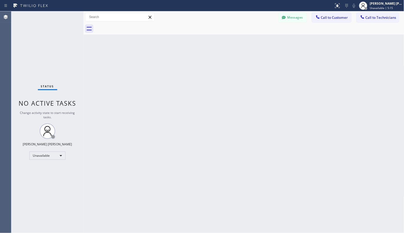
click at [235, 32] on div at bounding box center [249, 29] width 309 height 12
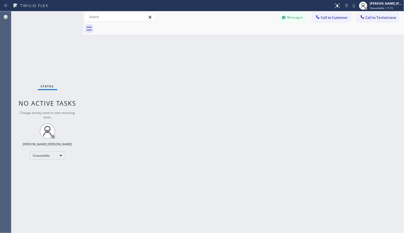
click at [235, 32] on div at bounding box center [249, 29] width 309 height 12
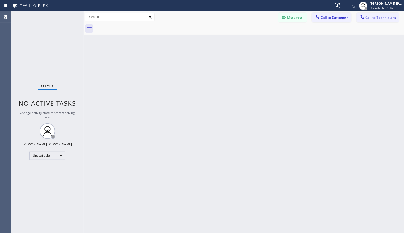
click at [235, 32] on div at bounding box center [249, 29] width 309 height 12
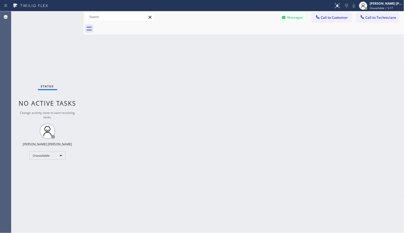
click at [235, 32] on div at bounding box center [249, 29] width 309 height 12
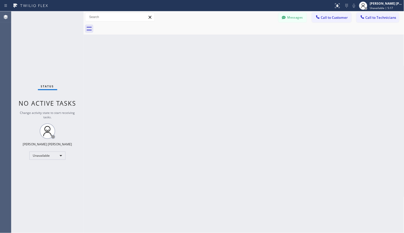
click at [235, 32] on div at bounding box center [249, 29] width 309 height 12
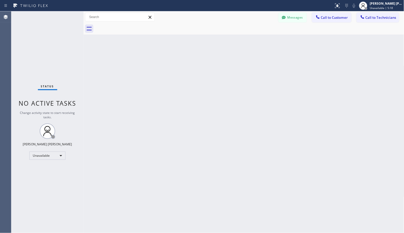
click at [235, 32] on div at bounding box center [249, 29] width 309 height 12
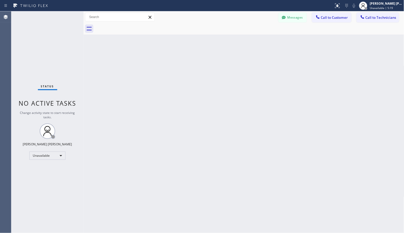
click at [235, 32] on div at bounding box center [249, 29] width 309 height 12
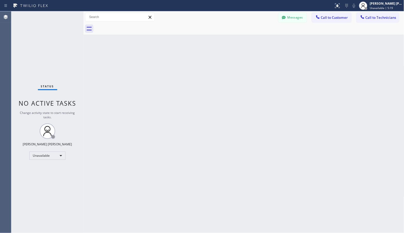
click at [235, 32] on div at bounding box center [249, 29] width 309 height 12
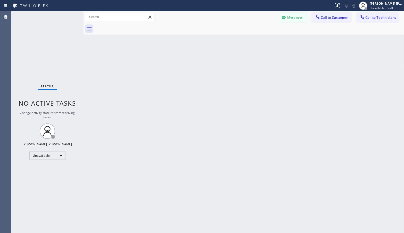
click at [235, 32] on div at bounding box center [249, 29] width 309 height 12
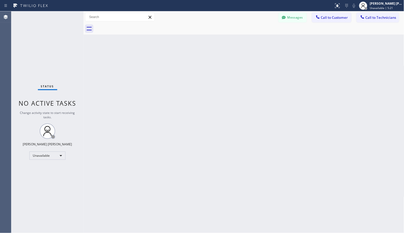
click at [235, 32] on div at bounding box center [249, 29] width 309 height 12
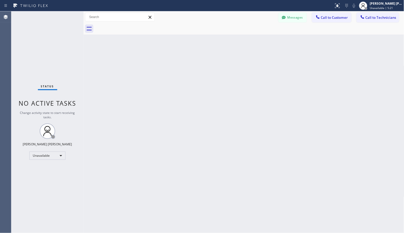
click at [235, 32] on div at bounding box center [249, 29] width 309 height 12
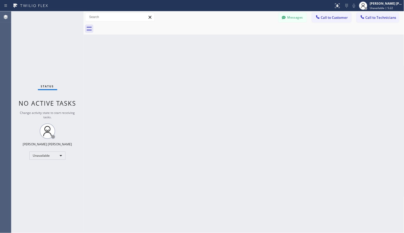
click at [235, 32] on div at bounding box center [249, 29] width 309 height 12
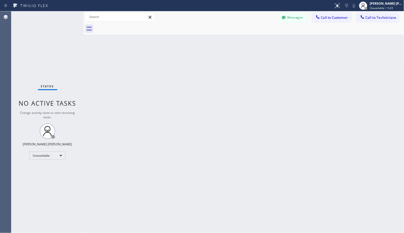
click at [235, 32] on div at bounding box center [249, 29] width 309 height 12
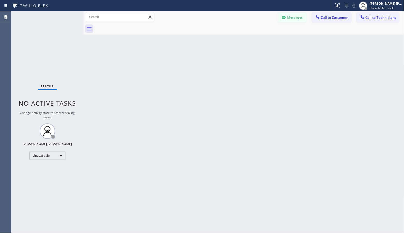
click at [235, 32] on div at bounding box center [249, 29] width 309 height 12
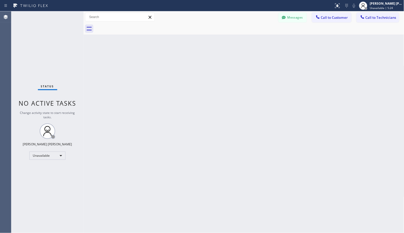
click at [235, 32] on div at bounding box center [249, 29] width 309 height 12
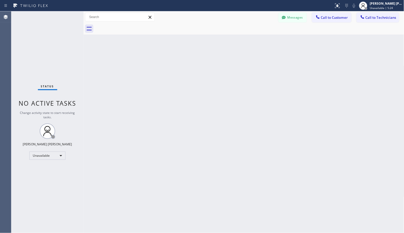
click at [235, 32] on div at bounding box center [249, 29] width 309 height 12
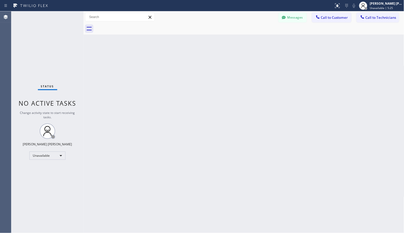
click at [235, 32] on div at bounding box center [249, 29] width 309 height 12
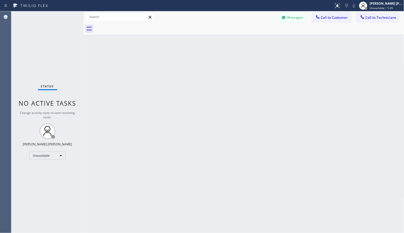
click at [235, 32] on div at bounding box center [249, 29] width 309 height 12
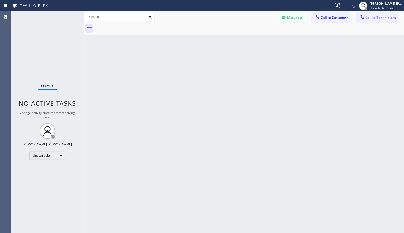
click at [235, 32] on div at bounding box center [249, 29] width 309 height 12
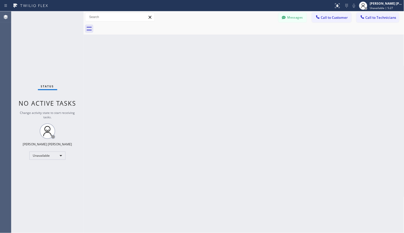
click at [235, 32] on div at bounding box center [249, 29] width 309 height 12
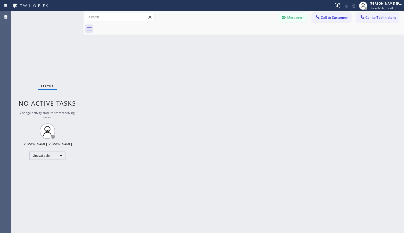
click at [235, 32] on div at bounding box center [249, 29] width 309 height 12
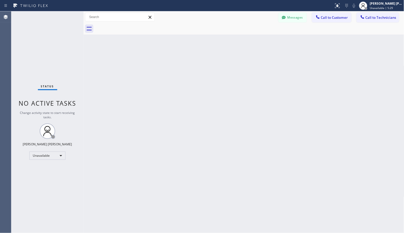
click at [235, 32] on div at bounding box center [249, 29] width 309 height 12
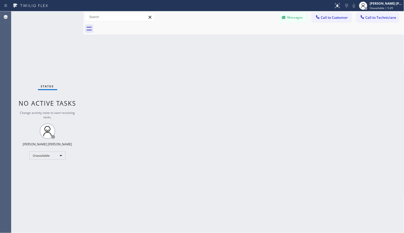
click at [235, 32] on div at bounding box center [249, 29] width 309 height 12
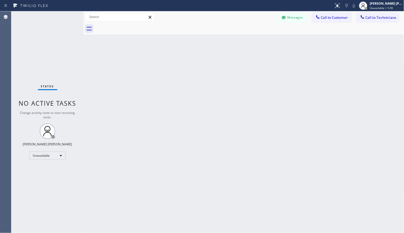
click at [235, 32] on div at bounding box center [249, 29] width 309 height 12
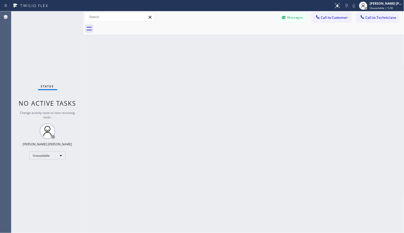
click at [235, 32] on div at bounding box center [249, 29] width 309 height 12
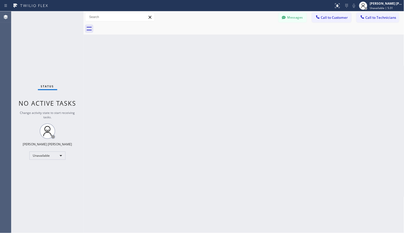
click at [235, 32] on div at bounding box center [249, 29] width 309 height 12
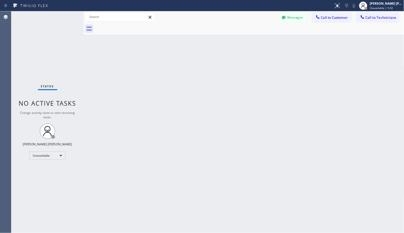
click at [235, 32] on div at bounding box center [249, 29] width 309 height 12
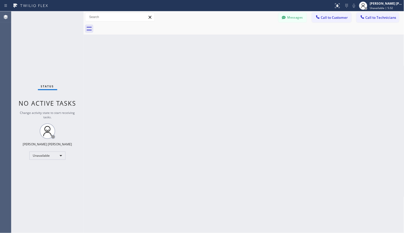
click at [235, 32] on div at bounding box center [249, 29] width 309 height 12
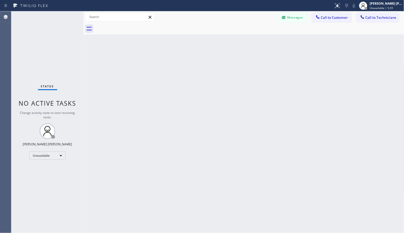
click at [235, 32] on div at bounding box center [249, 29] width 309 height 12
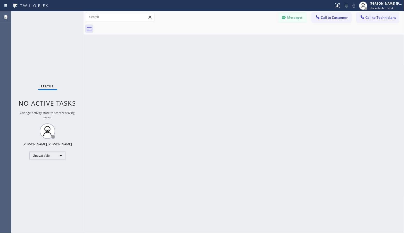
click at [235, 32] on div at bounding box center [249, 29] width 309 height 12
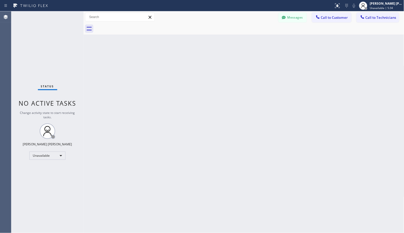
click at [235, 32] on div at bounding box center [249, 29] width 309 height 12
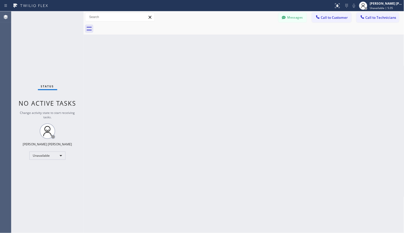
click at [235, 32] on div at bounding box center [249, 29] width 309 height 12
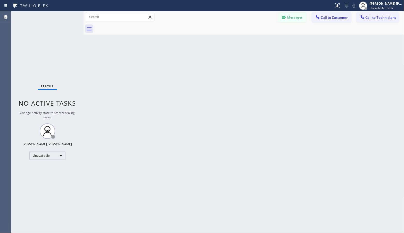
click at [235, 32] on div at bounding box center [249, 29] width 309 height 12
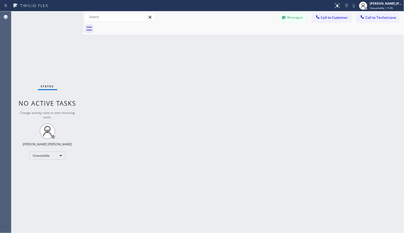
click at [235, 32] on div at bounding box center [249, 29] width 309 height 12
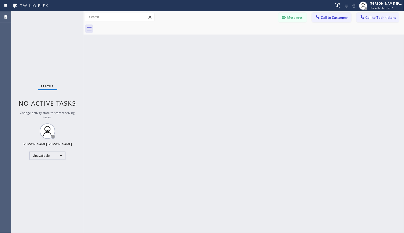
click at [235, 32] on div at bounding box center [249, 29] width 309 height 12
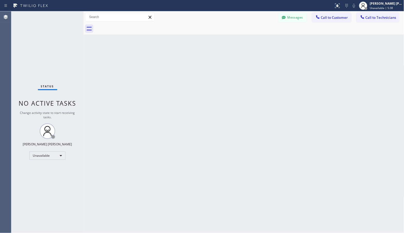
click at [235, 32] on div at bounding box center [249, 29] width 309 height 12
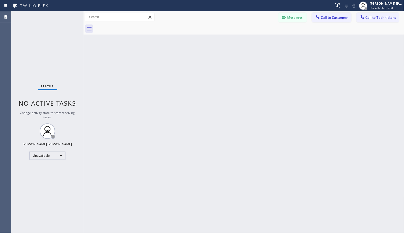
click at [235, 32] on div at bounding box center [249, 29] width 309 height 12
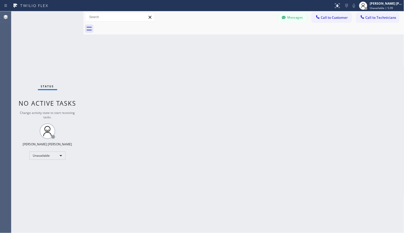
click at [235, 32] on div at bounding box center [249, 29] width 309 height 12
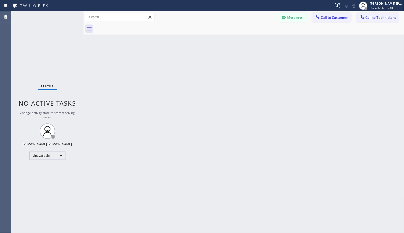
click at [235, 32] on div at bounding box center [249, 29] width 309 height 12
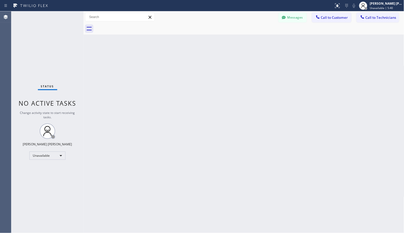
click at [235, 32] on div at bounding box center [249, 29] width 309 height 12
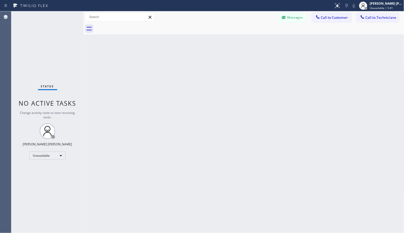
click at [235, 32] on div at bounding box center [249, 29] width 309 height 12
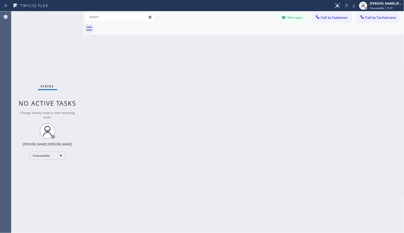
click at [235, 32] on div at bounding box center [249, 29] width 309 height 12
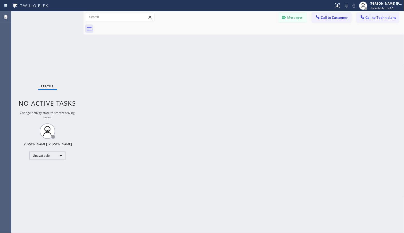
click at [235, 32] on div at bounding box center [249, 29] width 309 height 12
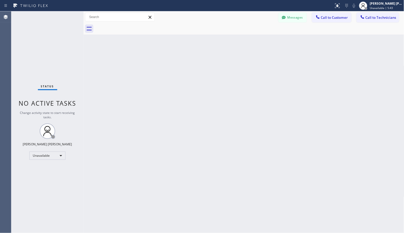
click at [235, 32] on div at bounding box center [249, 29] width 309 height 12
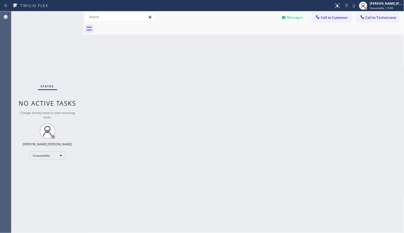
click at [235, 32] on div at bounding box center [249, 29] width 309 height 12
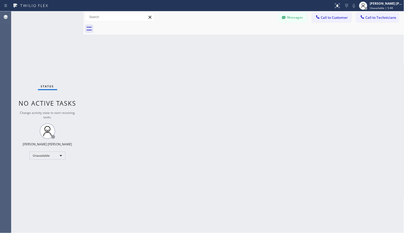
click at [235, 32] on div at bounding box center [249, 29] width 309 height 12
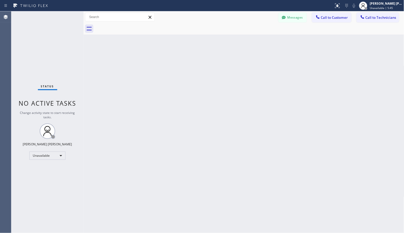
click at [235, 32] on div at bounding box center [249, 29] width 309 height 12
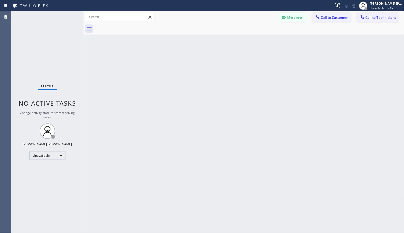
click at [235, 32] on div at bounding box center [249, 29] width 309 height 12
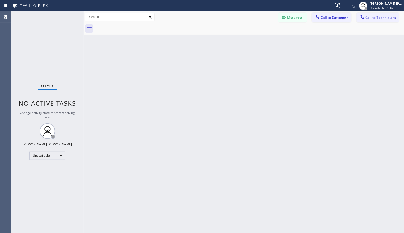
click at [235, 32] on div at bounding box center [249, 29] width 309 height 12
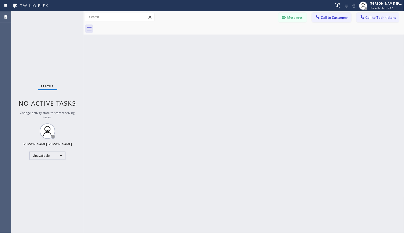
click at [235, 32] on div at bounding box center [249, 29] width 309 height 12
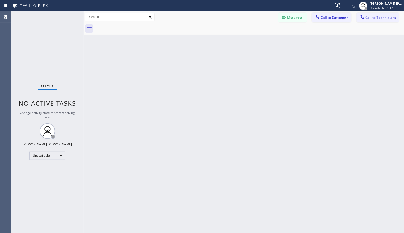
click at [235, 32] on div at bounding box center [249, 29] width 309 height 12
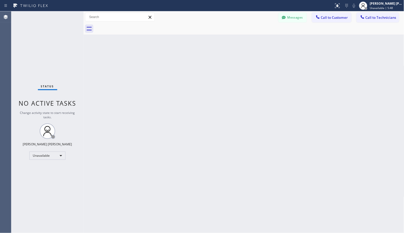
click at [235, 32] on div at bounding box center [249, 29] width 309 height 12
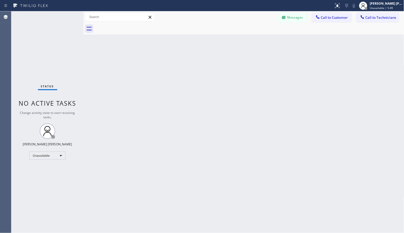
click at [235, 32] on div at bounding box center [249, 29] width 309 height 12
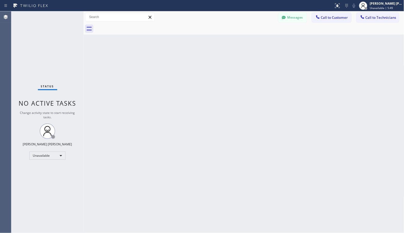
click at [235, 32] on div at bounding box center [249, 29] width 309 height 12
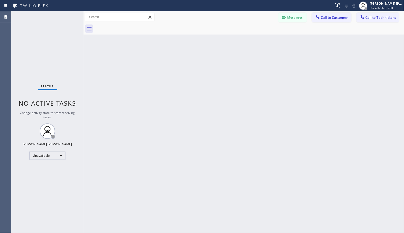
click at [235, 32] on div at bounding box center [249, 29] width 309 height 12
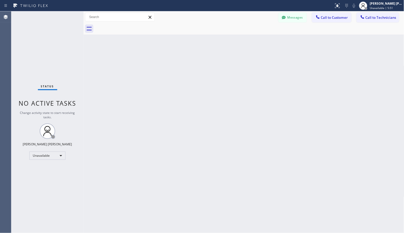
click at [235, 32] on div at bounding box center [249, 29] width 309 height 12
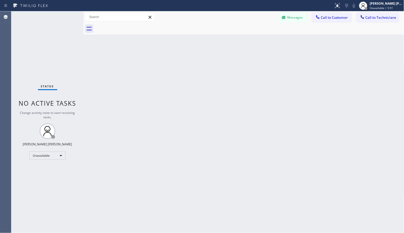
click at [235, 32] on div at bounding box center [249, 29] width 309 height 12
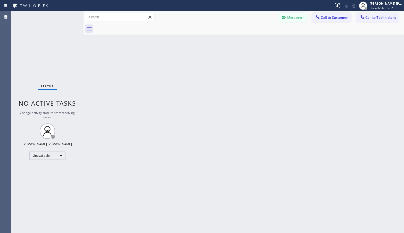
click at [235, 32] on div at bounding box center [249, 29] width 309 height 12
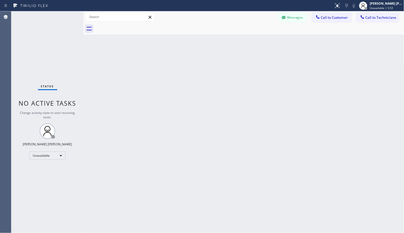
click at [235, 32] on div at bounding box center [249, 29] width 309 height 12
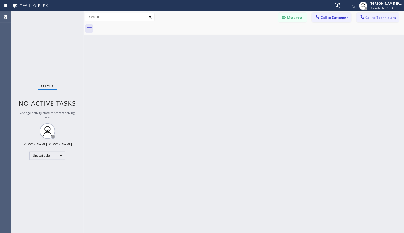
click at [235, 32] on div at bounding box center [249, 29] width 309 height 12
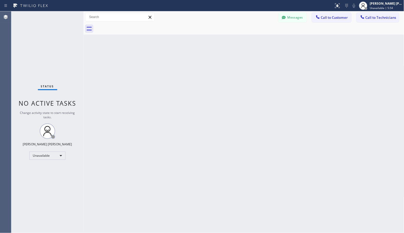
click at [235, 32] on div at bounding box center [249, 29] width 309 height 12
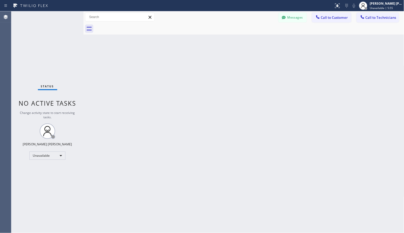
click at [235, 32] on div at bounding box center [249, 29] width 309 height 12
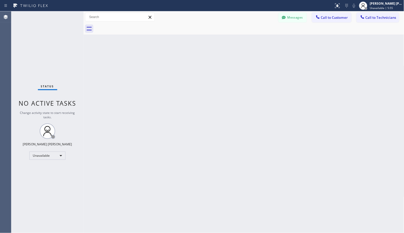
click at [235, 32] on div at bounding box center [249, 29] width 309 height 12
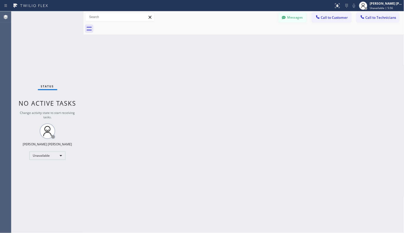
click at [235, 32] on div at bounding box center [249, 29] width 309 height 12
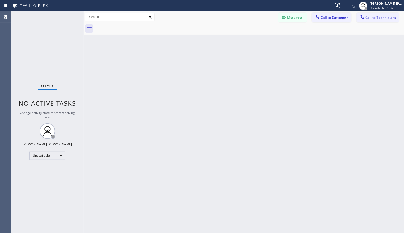
click at [235, 32] on div at bounding box center [249, 29] width 309 height 12
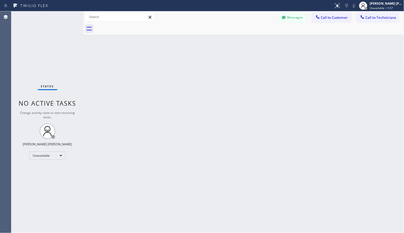
click at [235, 32] on div at bounding box center [249, 29] width 309 height 12
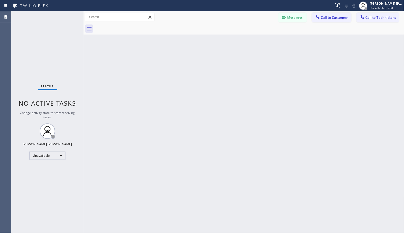
click at [235, 32] on div at bounding box center [249, 29] width 309 height 12
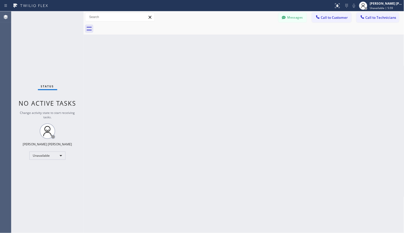
click at [235, 32] on div at bounding box center [249, 29] width 309 height 12
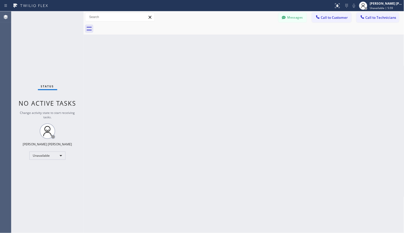
click at [235, 32] on div at bounding box center [249, 29] width 309 height 12
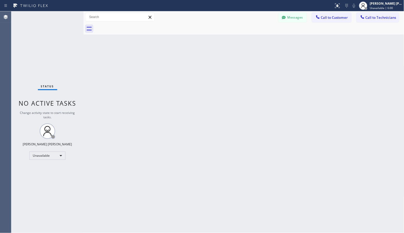
click at [235, 32] on div at bounding box center [249, 29] width 309 height 12
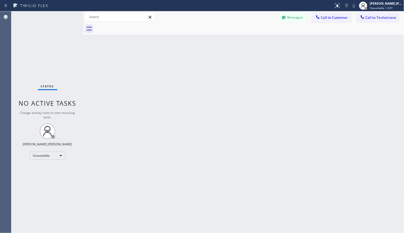
click at [235, 32] on div at bounding box center [249, 29] width 309 height 12
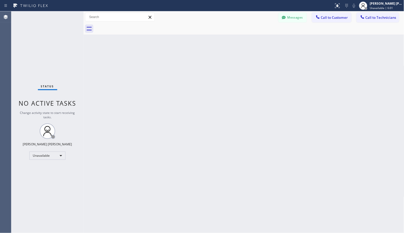
click at [235, 32] on div at bounding box center [249, 29] width 309 height 12
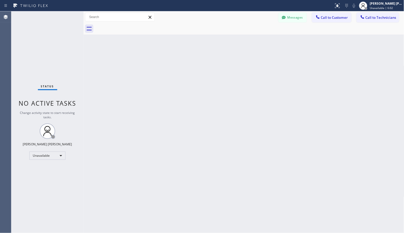
click at [235, 32] on div at bounding box center [249, 29] width 309 height 12
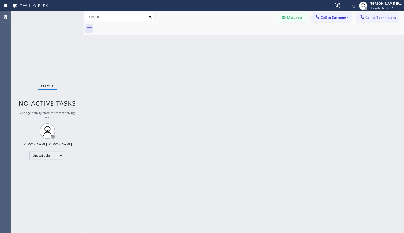
click at [235, 32] on div at bounding box center [249, 29] width 309 height 12
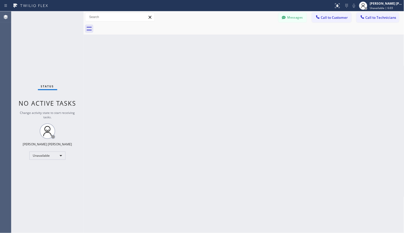
click at [235, 32] on div at bounding box center [249, 29] width 309 height 12
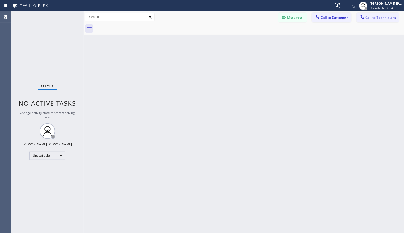
click at [235, 32] on div at bounding box center [249, 29] width 309 height 12
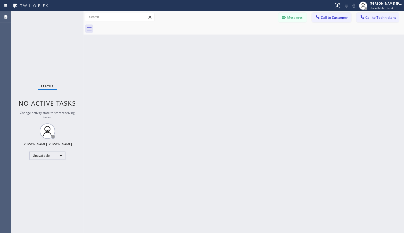
click at [235, 32] on div at bounding box center [249, 29] width 309 height 12
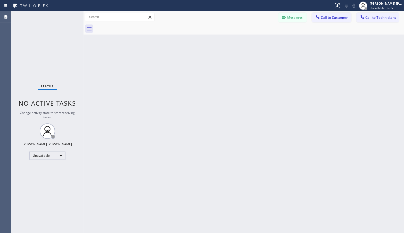
click at [235, 32] on div at bounding box center [249, 29] width 309 height 12
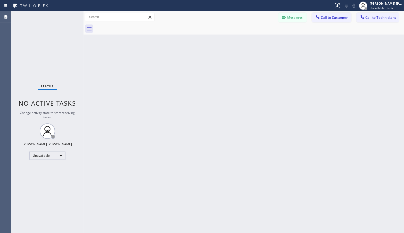
click at [235, 32] on div at bounding box center [249, 29] width 309 height 12
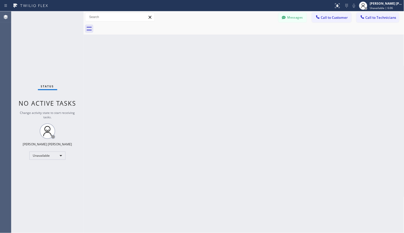
click at [235, 32] on div at bounding box center [249, 29] width 309 height 12
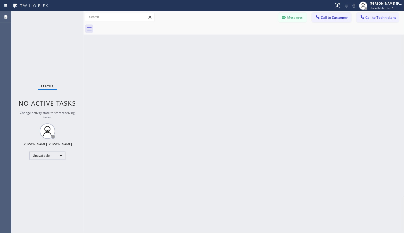
click at [235, 32] on div at bounding box center [249, 29] width 309 height 12
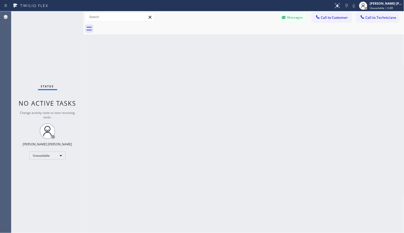
click at [235, 32] on div at bounding box center [249, 29] width 309 height 12
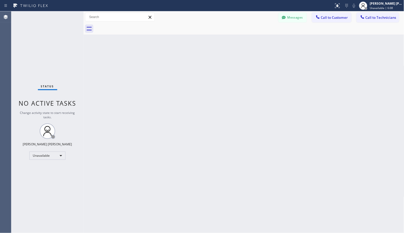
click at [235, 32] on div at bounding box center [249, 29] width 309 height 12
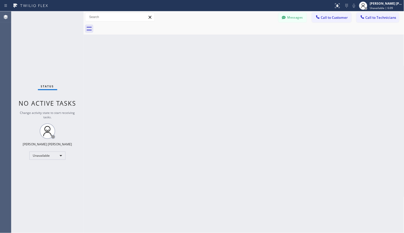
click at [235, 32] on div at bounding box center [249, 29] width 309 height 12
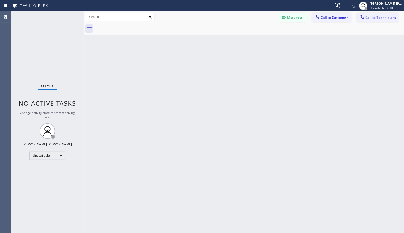
click at [235, 32] on div at bounding box center [249, 29] width 309 height 12
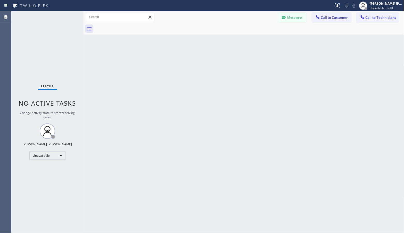
click at [235, 32] on div at bounding box center [249, 29] width 309 height 12
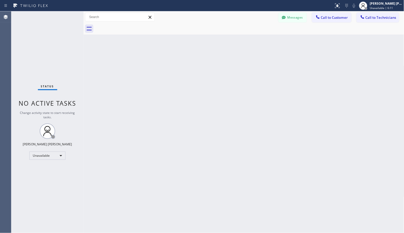
click at [235, 32] on div at bounding box center [249, 29] width 309 height 12
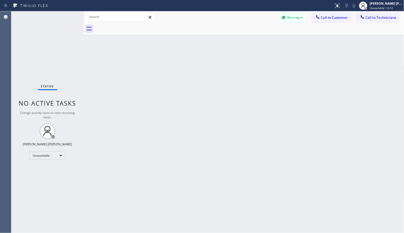
click at [235, 32] on div at bounding box center [249, 29] width 309 height 12
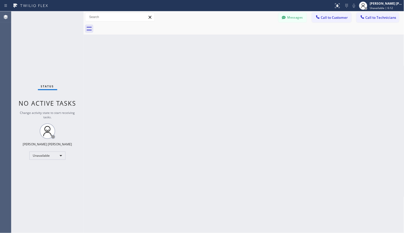
click at [235, 32] on div at bounding box center [249, 29] width 309 height 12
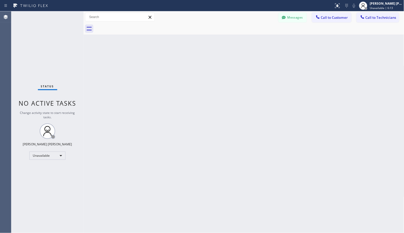
click at [235, 32] on div at bounding box center [249, 29] width 309 height 12
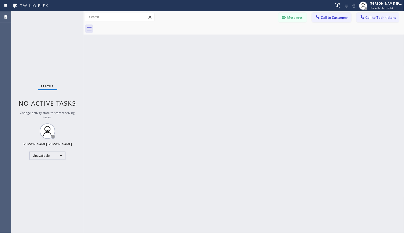
click at [235, 32] on div at bounding box center [249, 29] width 309 height 12
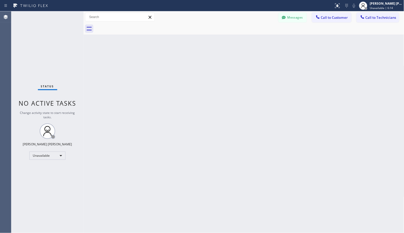
click at [235, 32] on div at bounding box center [249, 29] width 309 height 12
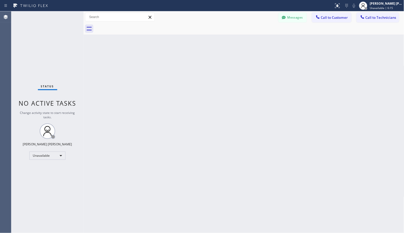
click at [235, 32] on div at bounding box center [249, 29] width 309 height 12
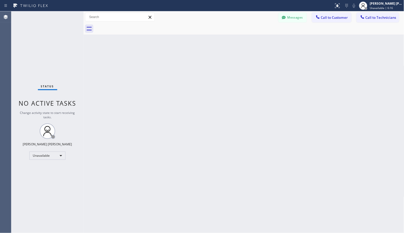
click at [235, 32] on div at bounding box center [249, 29] width 309 height 12
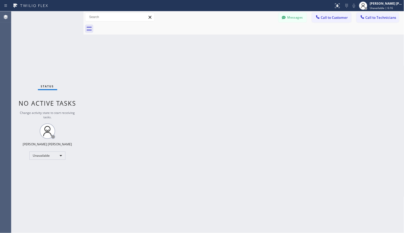
click at [235, 32] on div at bounding box center [249, 29] width 309 height 12
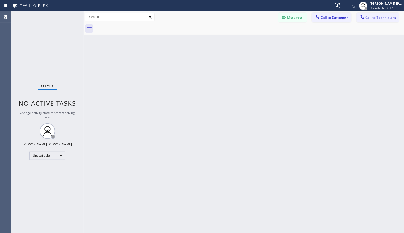
click at [235, 32] on div at bounding box center [249, 29] width 309 height 12
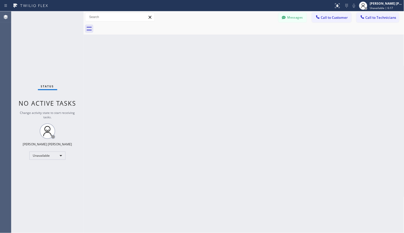
click at [235, 32] on div at bounding box center [249, 29] width 309 height 12
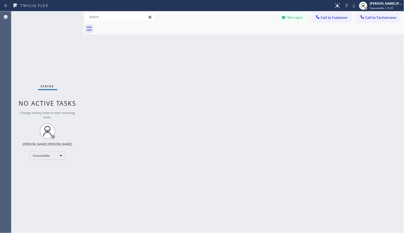
click at [235, 32] on div at bounding box center [249, 29] width 309 height 12
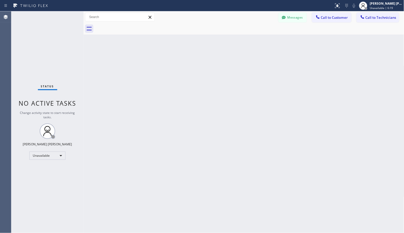
click at [235, 32] on div at bounding box center [249, 29] width 309 height 12
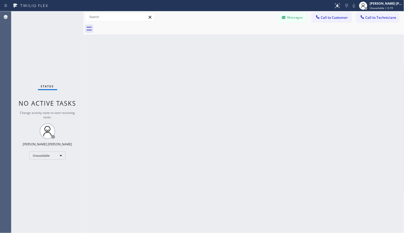
click at [235, 32] on div at bounding box center [249, 29] width 309 height 12
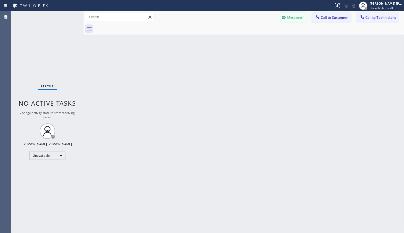
click at [235, 32] on div at bounding box center [249, 29] width 309 height 12
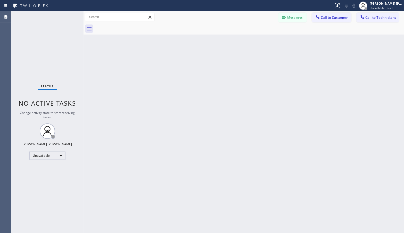
click at [235, 32] on div at bounding box center [249, 29] width 309 height 12
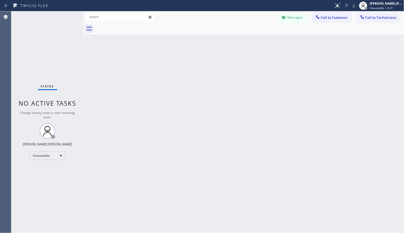
click at [235, 32] on div at bounding box center [249, 29] width 309 height 12
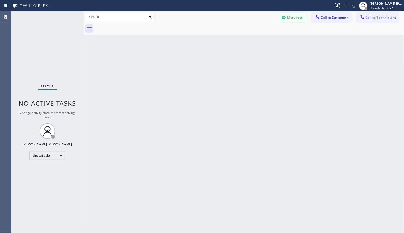
click at [235, 32] on div at bounding box center [249, 29] width 309 height 12
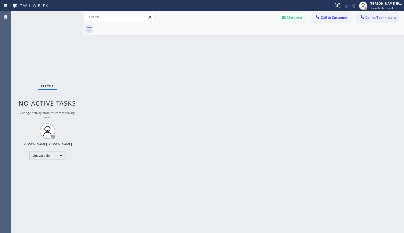
click at [235, 32] on div at bounding box center [249, 29] width 309 height 12
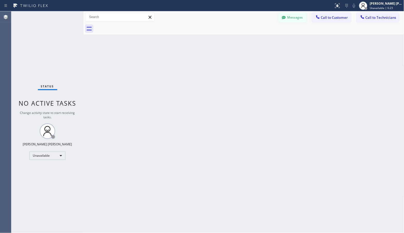
click at [235, 32] on div at bounding box center [249, 29] width 309 height 12
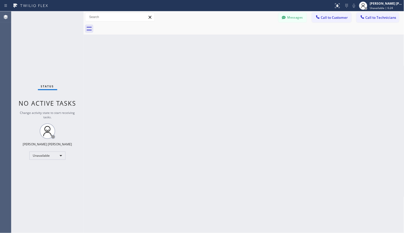
click at [235, 32] on div at bounding box center [249, 29] width 309 height 12
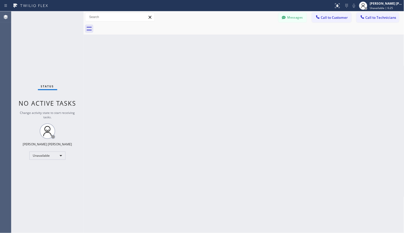
click at [235, 32] on div at bounding box center [249, 29] width 309 height 12
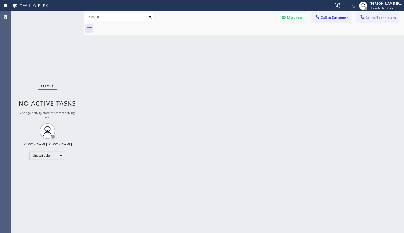
click at [235, 32] on div at bounding box center [249, 29] width 309 height 12
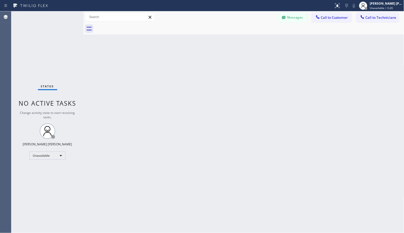
click at [235, 32] on div at bounding box center [249, 29] width 309 height 12
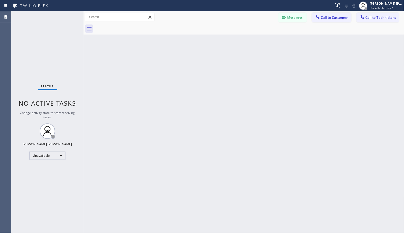
click at [235, 32] on div at bounding box center [249, 29] width 309 height 12
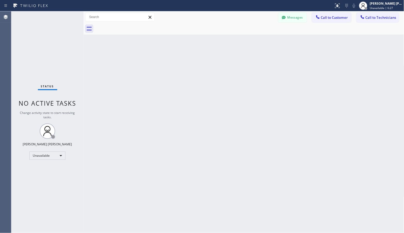
click at [235, 32] on div at bounding box center [249, 29] width 309 height 12
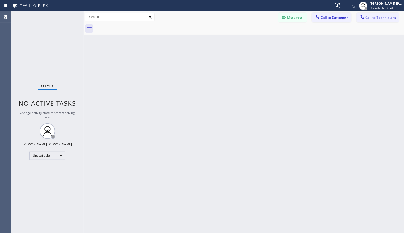
click at [235, 32] on div at bounding box center [249, 29] width 309 height 12
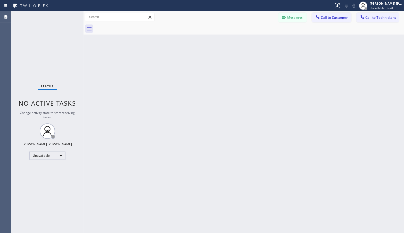
click at [235, 32] on div at bounding box center [249, 29] width 309 height 12
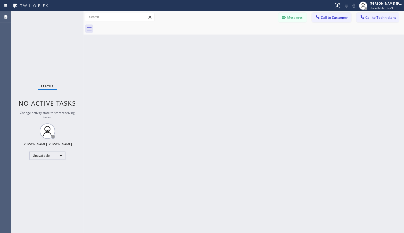
click at [235, 32] on div at bounding box center [249, 29] width 309 height 12
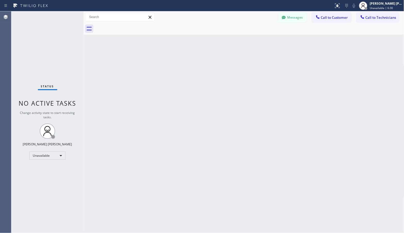
click at [235, 32] on div at bounding box center [249, 29] width 309 height 12
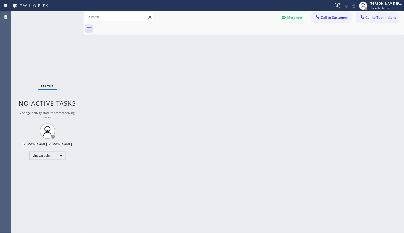
click at [235, 32] on div at bounding box center [249, 29] width 309 height 12
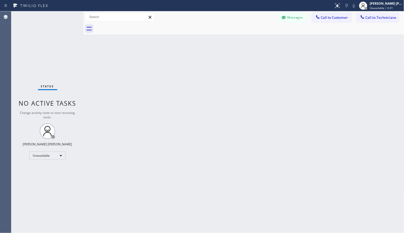
click at [235, 32] on div at bounding box center [249, 29] width 309 height 12
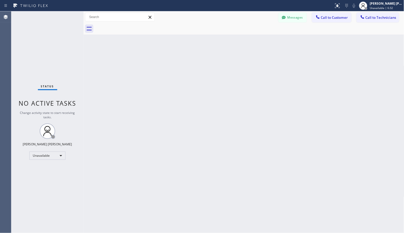
click at [235, 32] on div at bounding box center [249, 29] width 309 height 12
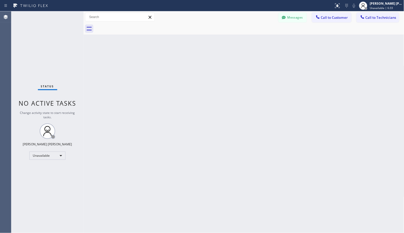
click at [235, 32] on div at bounding box center [249, 29] width 309 height 12
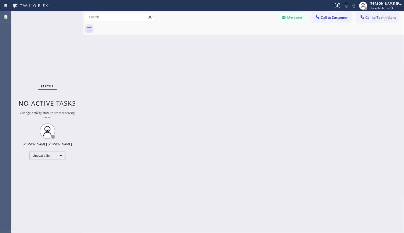
click at [235, 32] on div at bounding box center [249, 29] width 309 height 12
